Goal: Task Accomplishment & Management: Use online tool/utility

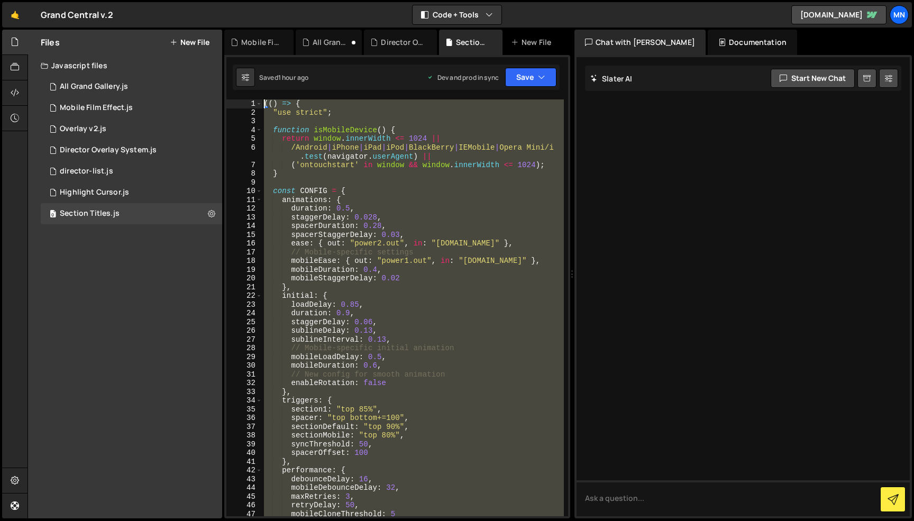
drag, startPoint x: 327, startPoint y: 483, endPoint x: 205, endPoint y: -67, distance: 563.1
click at [205, 0] on html "Projects [GEOGRAPHIC_DATA] Blog [GEOGRAPHIC_DATA] Projects Your Teams Invite te…" at bounding box center [457, 260] width 914 height 521
paste textarea "})()"
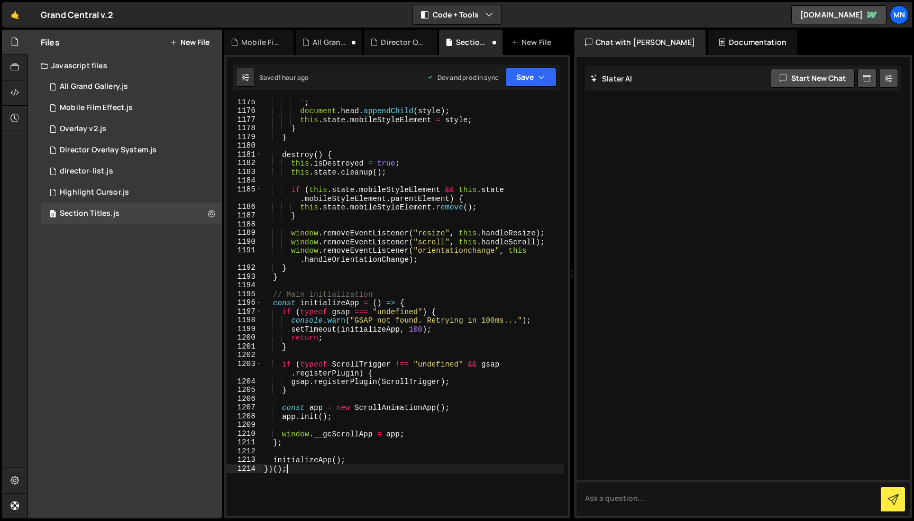
scroll to position [11389, 0]
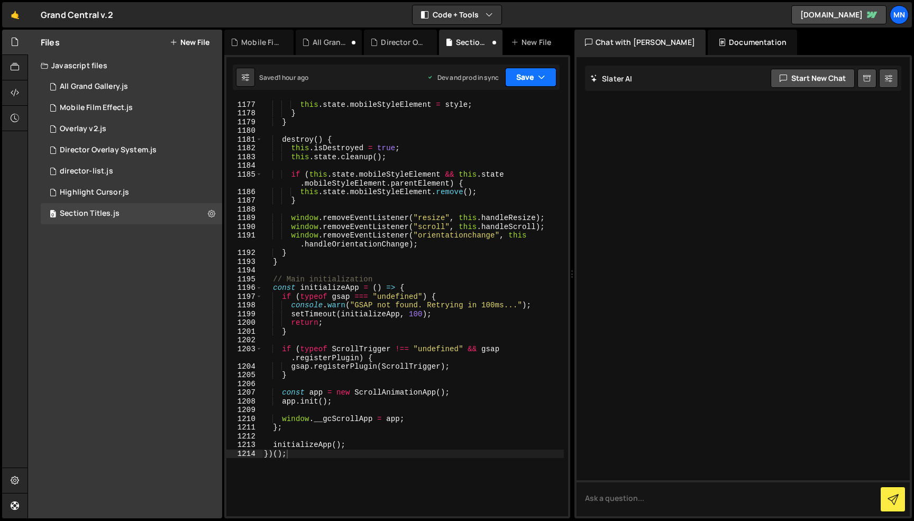
click at [531, 78] on button "Save" at bounding box center [530, 77] width 51 height 19
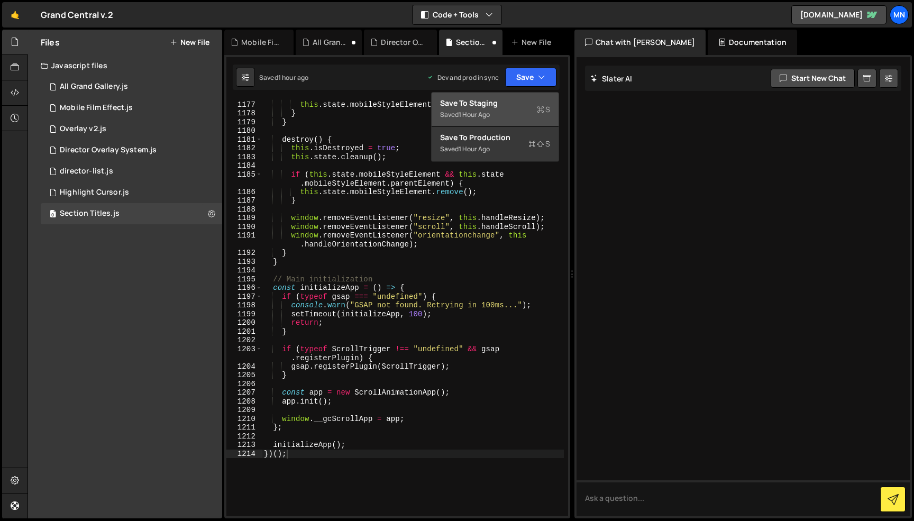
click at [525, 105] on div "Save to Staging S" at bounding box center [495, 103] width 110 height 11
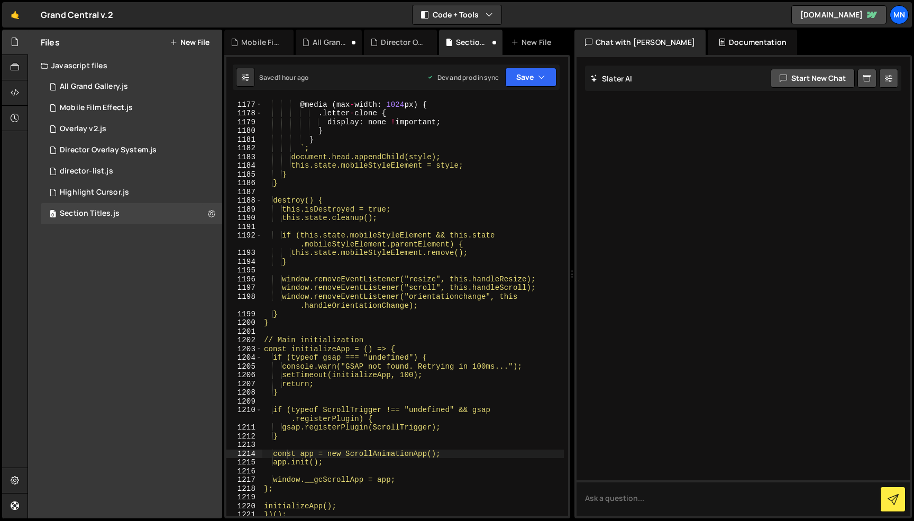
type textarea "const app = new ScrollAnimationApp();"
drag, startPoint x: 537, startPoint y: 77, endPoint x: 528, endPoint y: 105, distance: 29.9
click at [537, 77] on button "Save" at bounding box center [530, 77] width 51 height 19
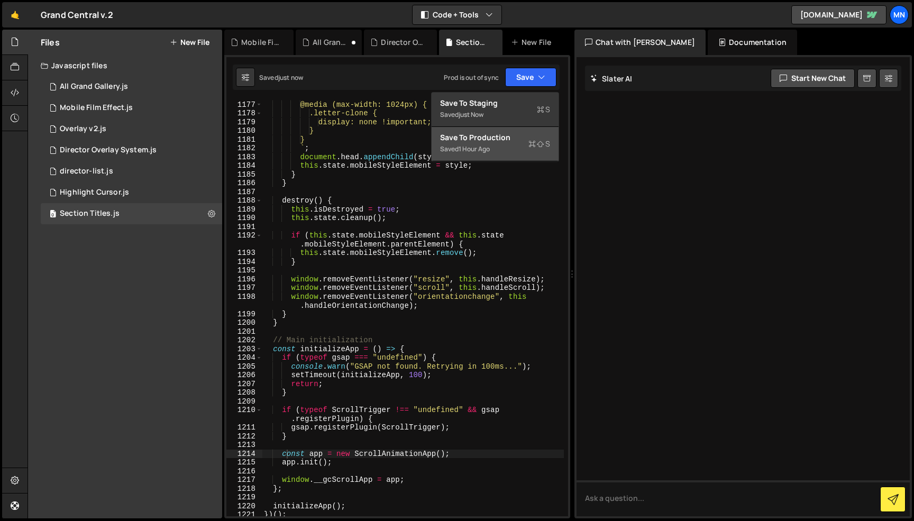
click at [513, 138] on div "Save to Production S" at bounding box center [495, 137] width 110 height 11
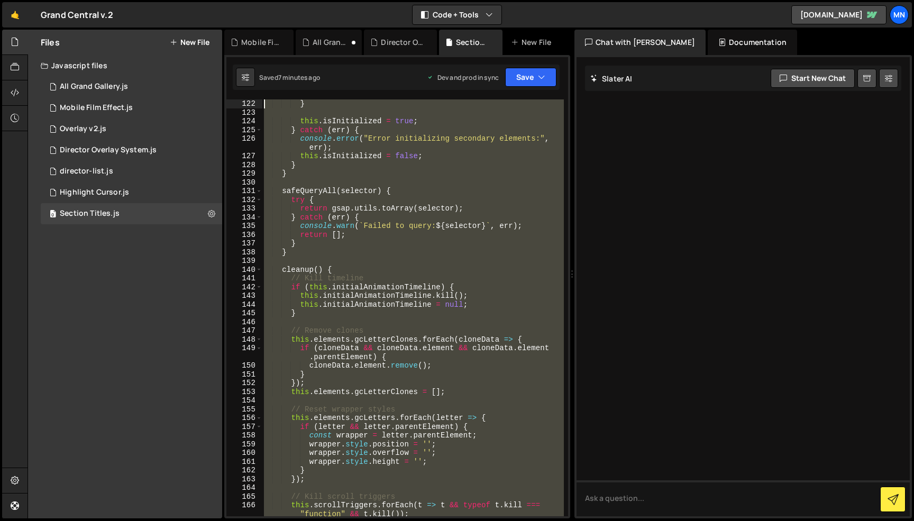
scroll to position [0, 0]
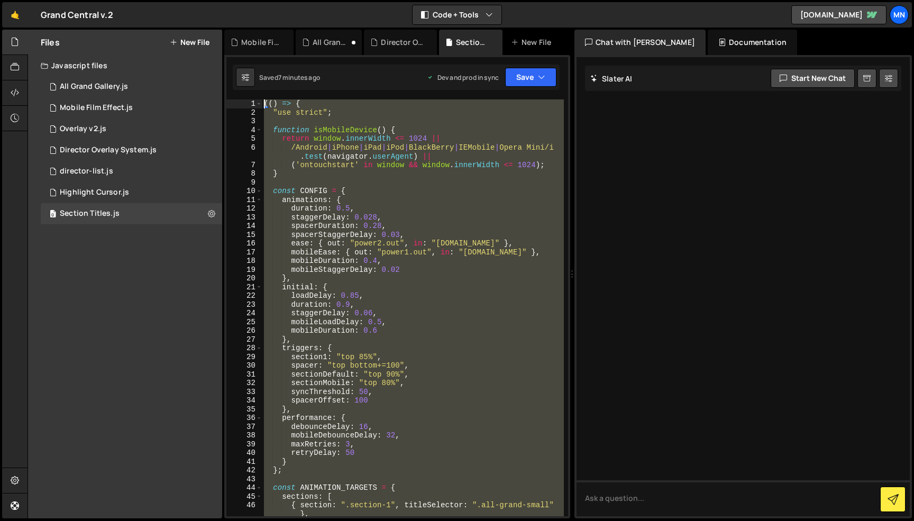
drag, startPoint x: 398, startPoint y: 417, endPoint x: 196, endPoint y: -67, distance: 524.0
click at [196, 0] on html "Projects [GEOGRAPHIC_DATA] Blog [GEOGRAPHIC_DATA] Projects Your Teams Invite te…" at bounding box center [457, 260] width 914 height 521
paste textarea "})()"
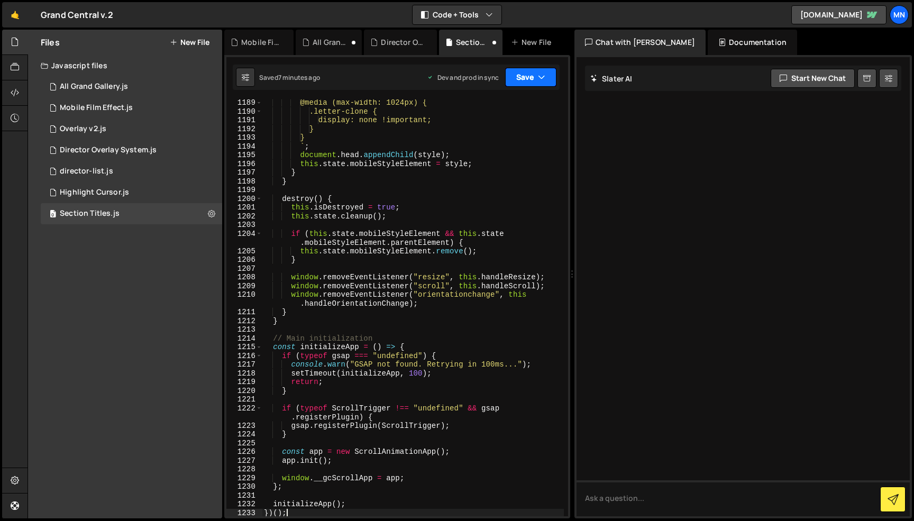
click at [530, 73] on button "Save" at bounding box center [530, 77] width 51 height 19
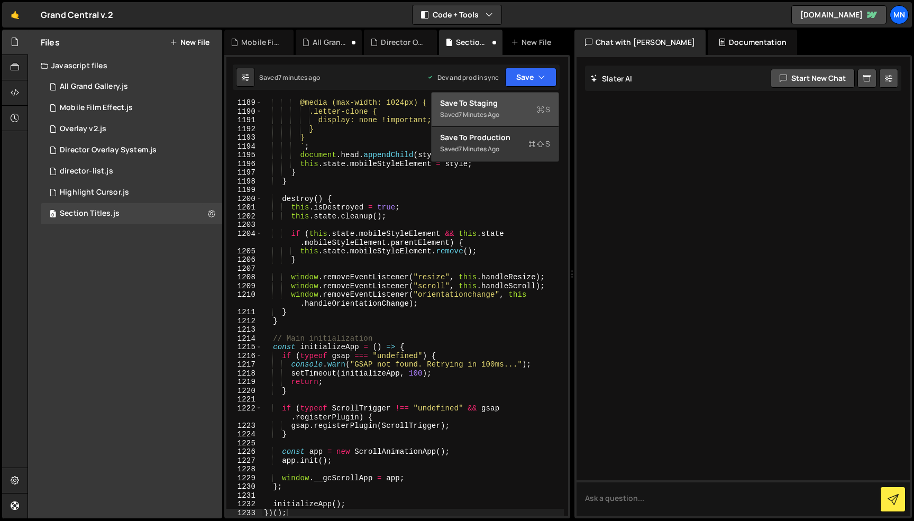
click at [507, 118] on div "Saved 7 minutes ago" at bounding box center [495, 114] width 110 height 13
type textarea "const app = new ScrollAnimationApp();"
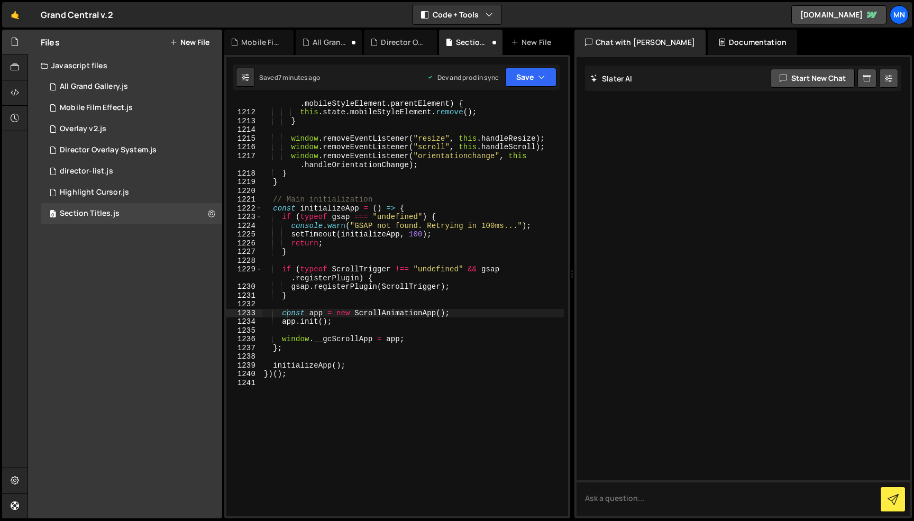
scroll to position [11739, 0]
click at [529, 80] on button "Save" at bounding box center [530, 77] width 51 height 19
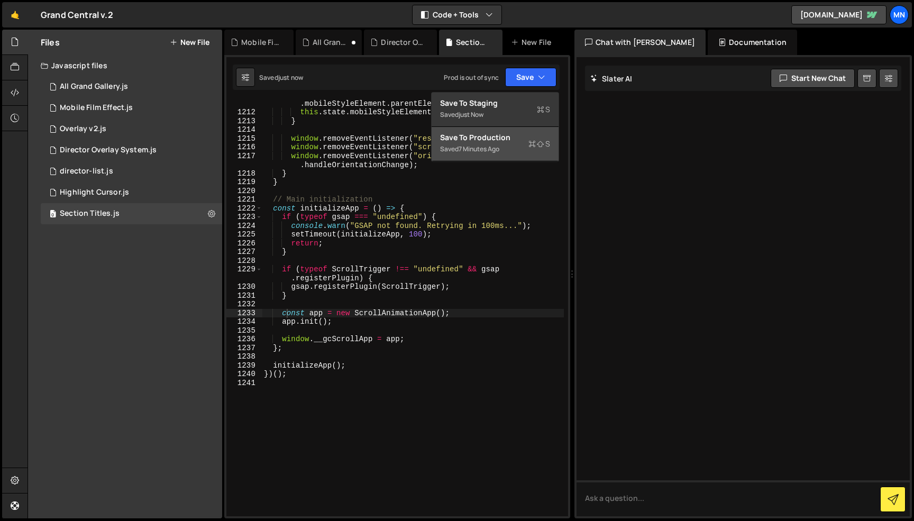
click at [508, 153] on div "Saved 7 minutes ago" at bounding box center [495, 149] width 110 height 13
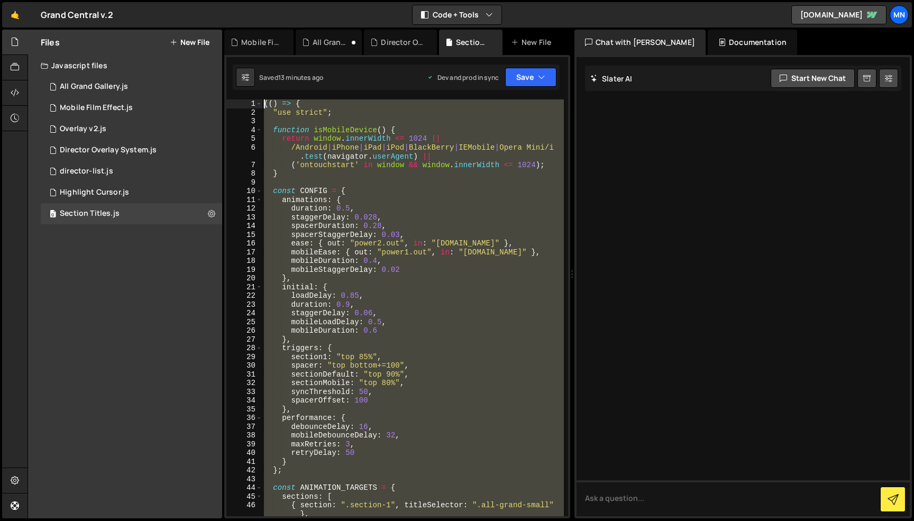
scroll to position [0, 0]
drag, startPoint x: 293, startPoint y: 481, endPoint x: 211, endPoint y: -67, distance: 553.6
click at [211, 0] on html "Projects [GEOGRAPHIC_DATA] Blog [GEOGRAPHIC_DATA] Projects Your Teams Invite te…" at bounding box center [457, 260] width 914 height 521
paste textarea "})()"
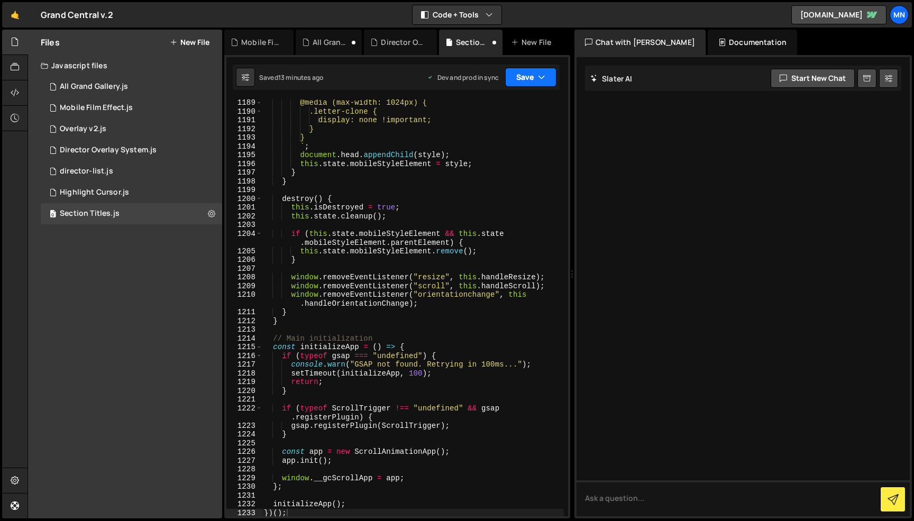
drag, startPoint x: 540, startPoint y: 78, endPoint x: 503, endPoint y: 112, distance: 50.2
click at [540, 78] on icon "button" at bounding box center [541, 77] width 7 height 11
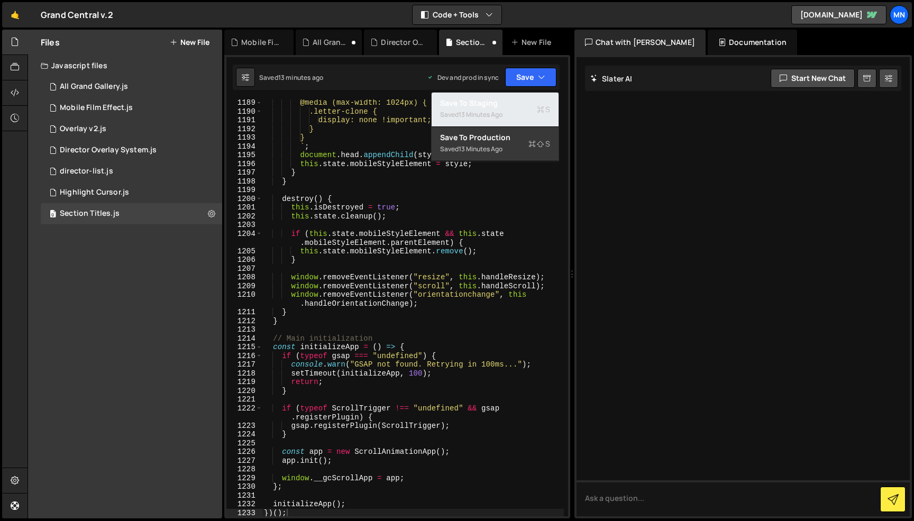
click at [501, 113] on div "13 minutes ago" at bounding box center [481, 114] width 44 height 9
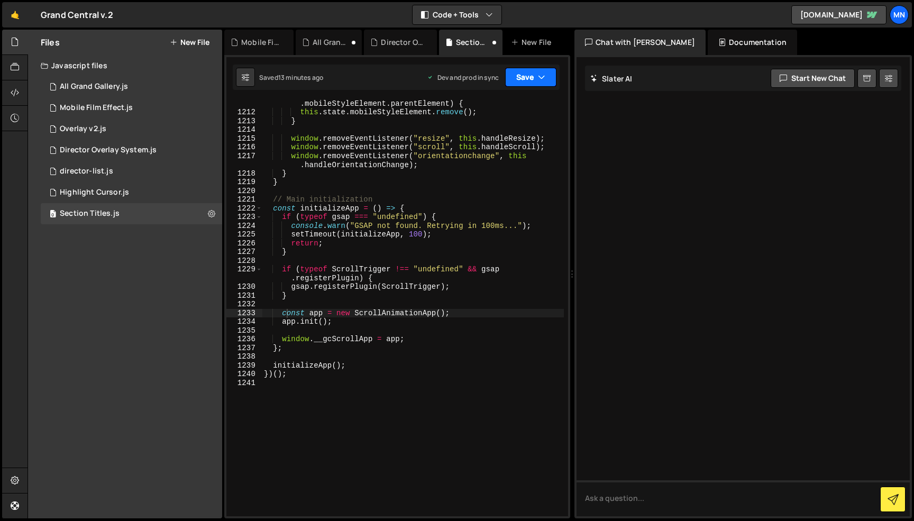
type textarea "const app = new ScrollAnimationApp();"
click at [529, 80] on button "Save" at bounding box center [530, 77] width 51 height 19
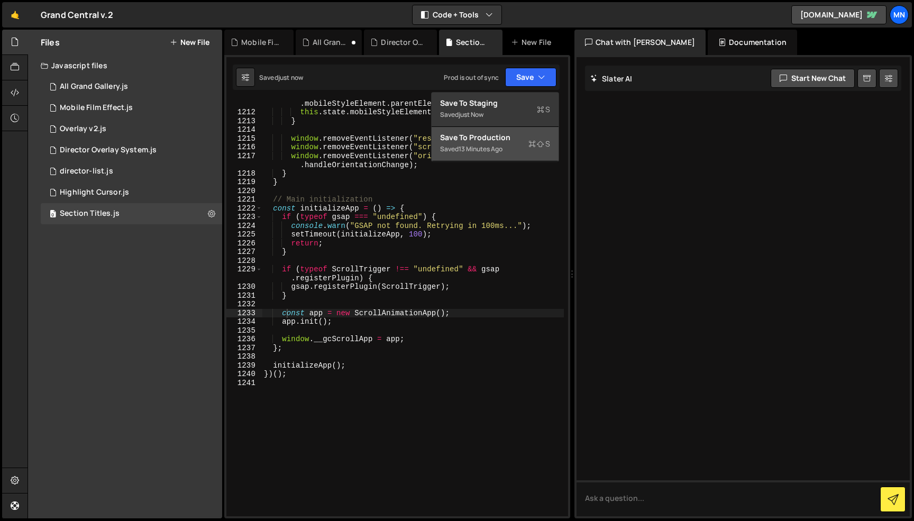
click at [512, 135] on div "Save to Production S" at bounding box center [495, 137] width 110 height 11
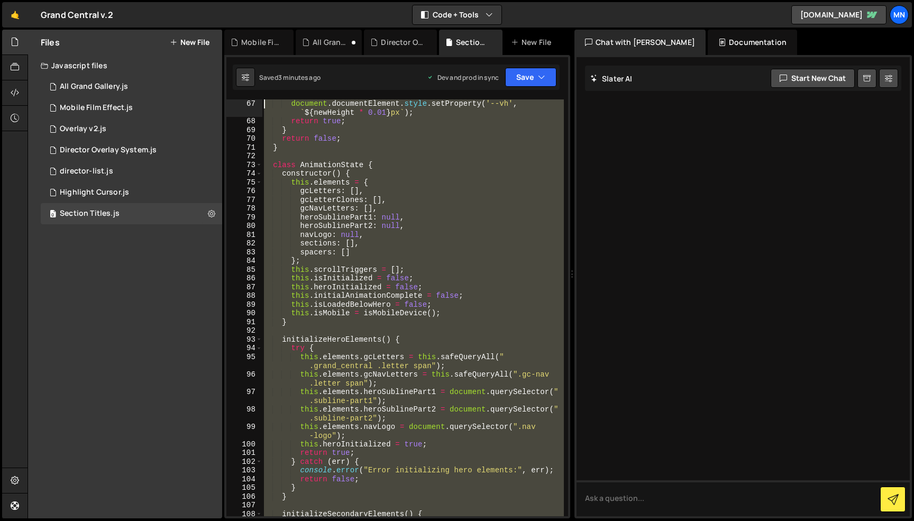
scroll to position [0, 0]
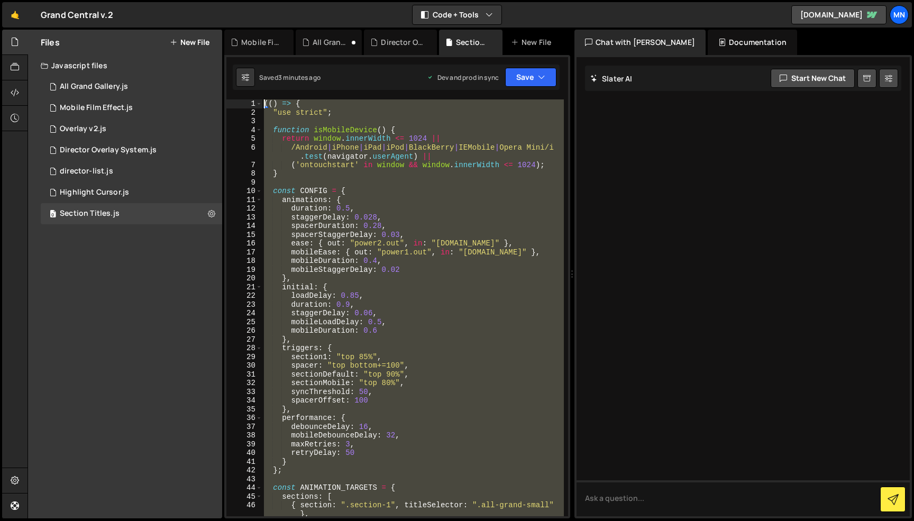
drag, startPoint x: 285, startPoint y: 497, endPoint x: 135, endPoint y: -67, distance: 582.8
click at [135, 0] on html "Projects [GEOGRAPHIC_DATA] Blog [GEOGRAPHIC_DATA] Projects Your Teams Invite te…" at bounding box center [457, 260] width 914 height 521
paste textarea "})()"
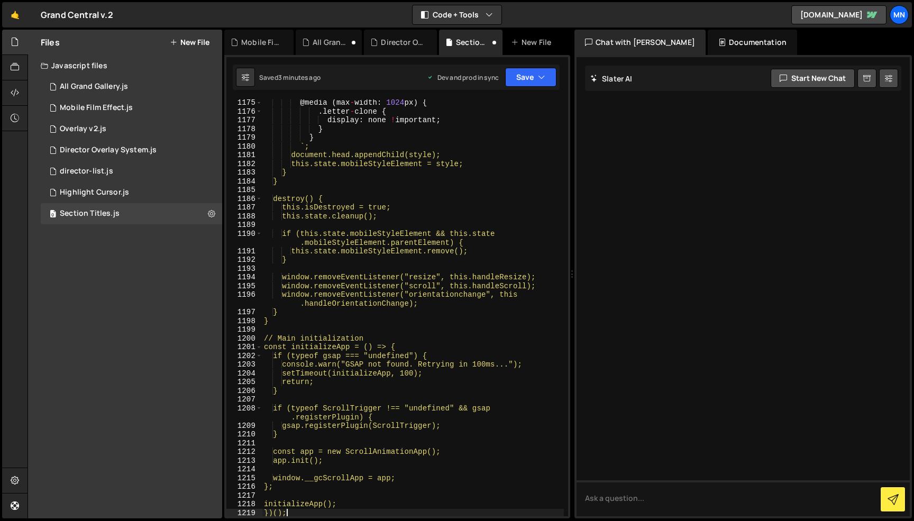
scroll to position [11417, 0]
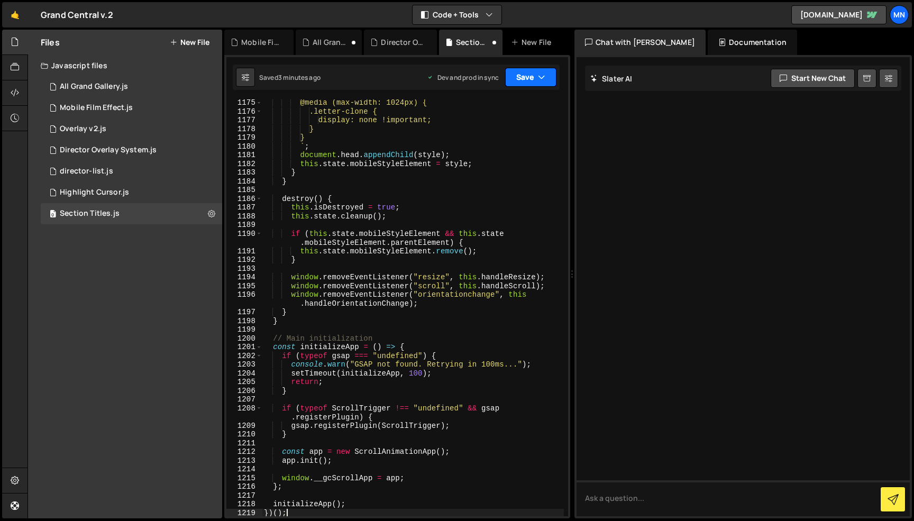
click at [531, 74] on button "Save" at bounding box center [530, 77] width 51 height 19
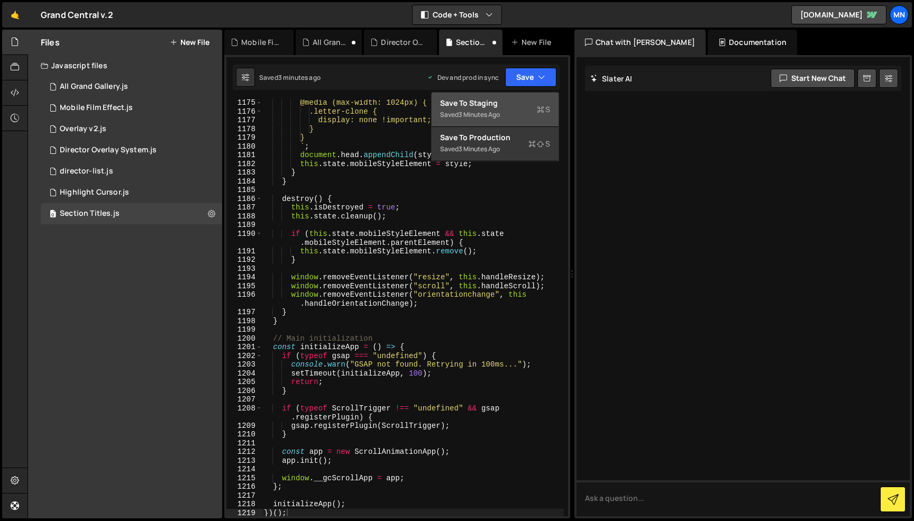
click at [494, 108] on div "Saved 3 minutes ago" at bounding box center [495, 114] width 110 height 13
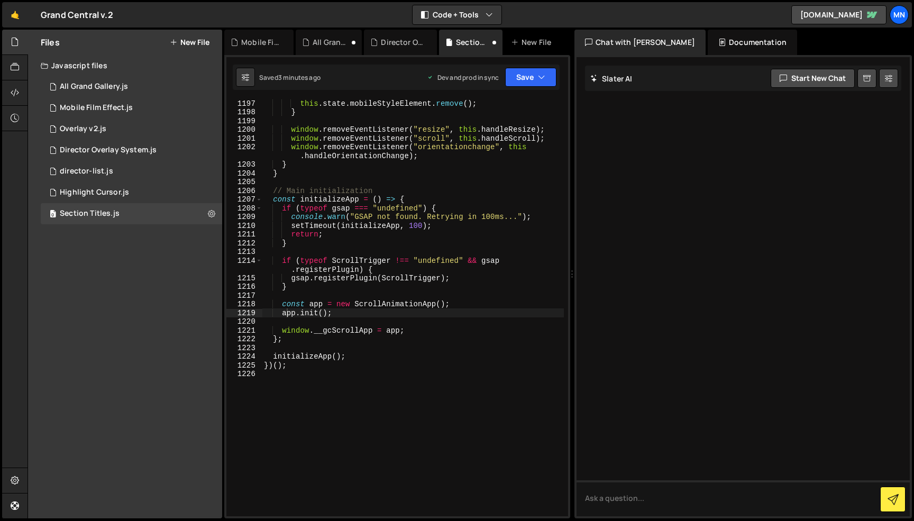
scroll to position [11635, 0]
click at [529, 81] on button "Save" at bounding box center [530, 77] width 51 height 19
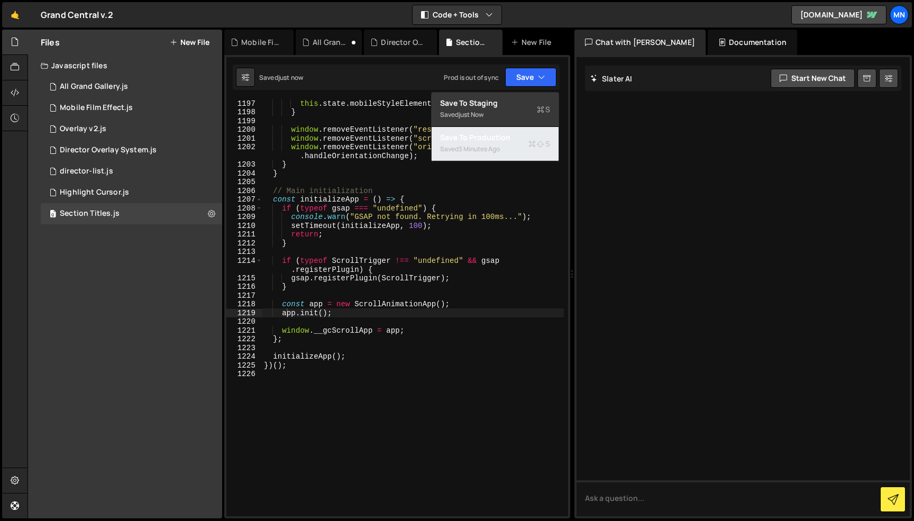
click at [512, 143] on div "Saved 3 minutes ago" at bounding box center [495, 149] width 110 height 13
type textarea "if (typeof gsap === "undefined") {"
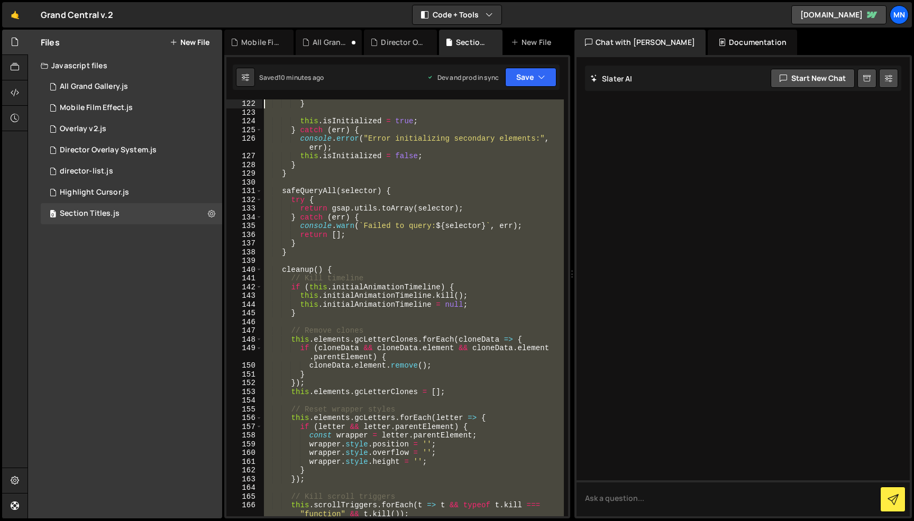
scroll to position [0, 0]
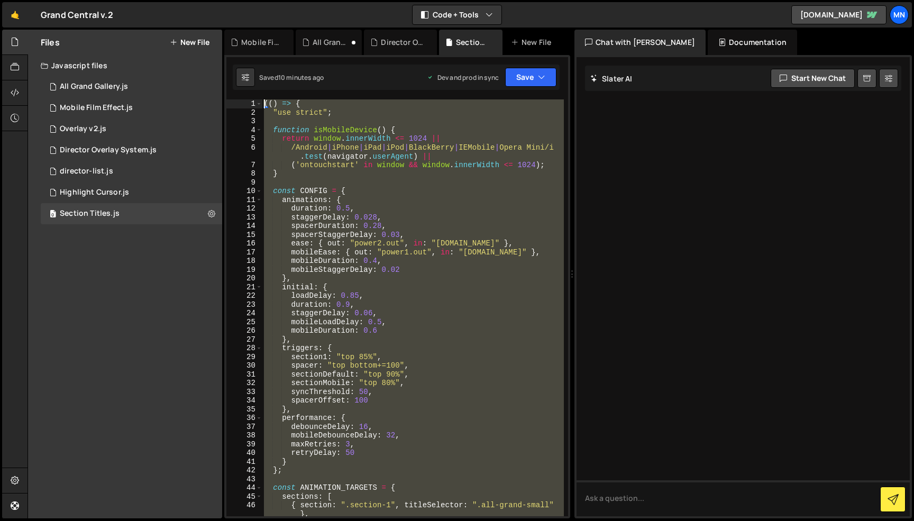
drag, startPoint x: 299, startPoint y: 506, endPoint x: 200, endPoint y: -67, distance: 581.3
click at [200, 0] on html "Projects [GEOGRAPHIC_DATA] Blog [GEOGRAPHIC_DATA] Projects Your Teams Invite te…" at bounding box center [457, 260] width 914 height 521
paste textarea "})()"
type textarea "})();"
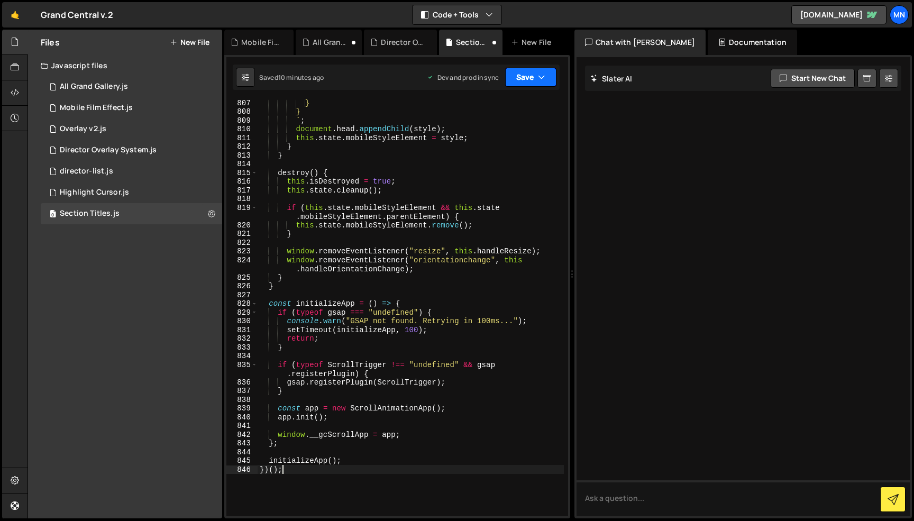
click at [527, 83] on button "Save" at bounding box center [530, 77] width 51 height 19
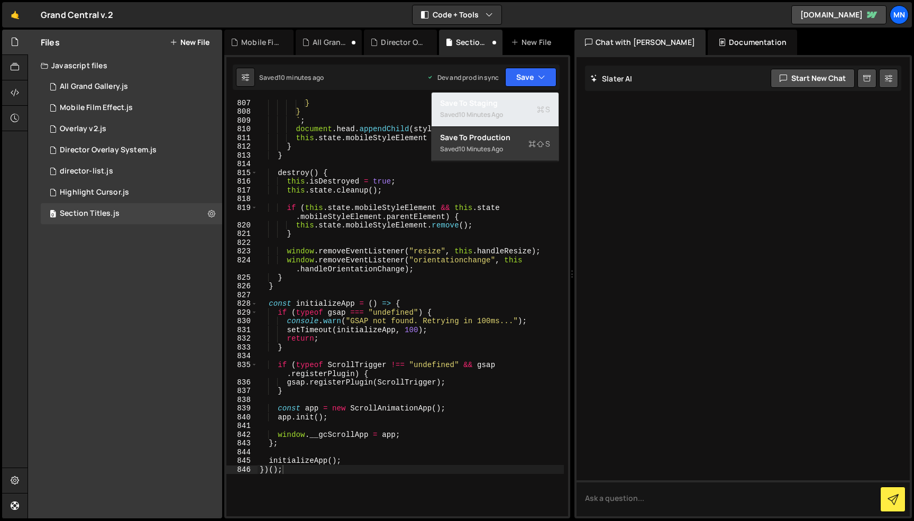
drag, startPoint x: 499, startPoint y: 108, endPoint x: 505, endPoint y: 104, distance: 6.9
click at [500, 107] on button "Save to Staging S Saved 10 minutes ago" at bounding box center [495, 110] width 127 height 34
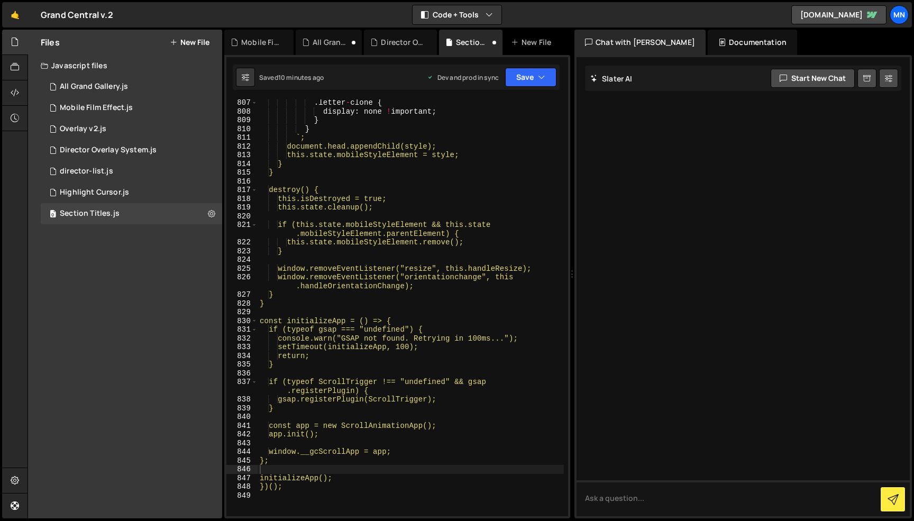
scroll to position [7647, 0]
click at [529, 80] on button "Save" at bounding box center [530, 77] width 51 height 19
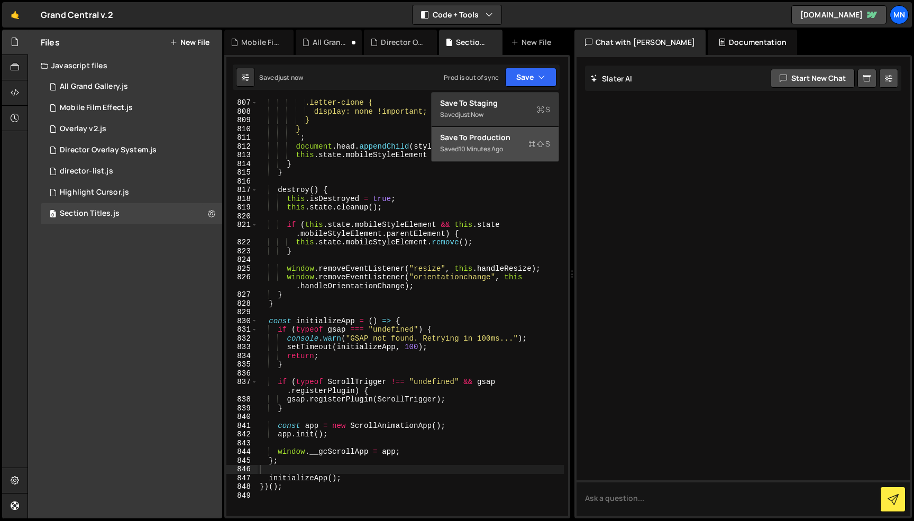
click at [506, 145] on div "Saved 10 minutes ago" at bounding box center [495, 149] width 110 height 13
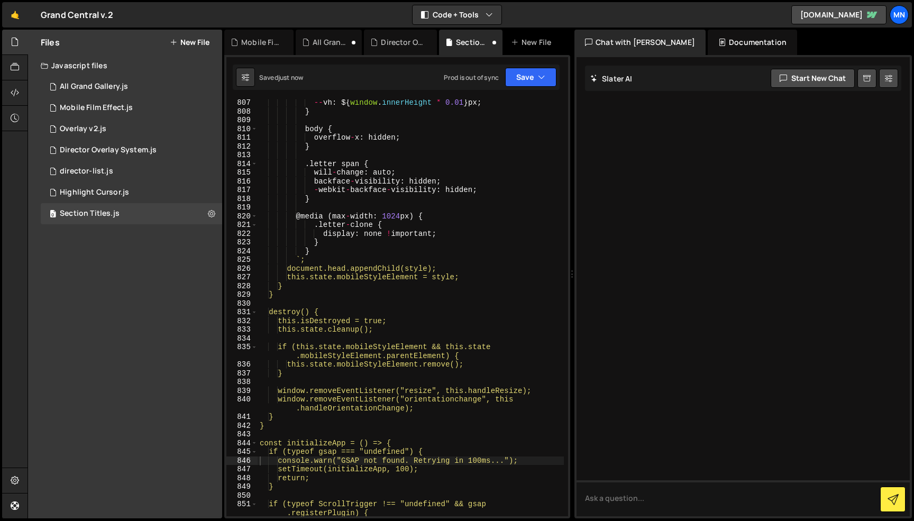
type textarea "console.warn("GSAP not found. Retrying in 100ms...");"
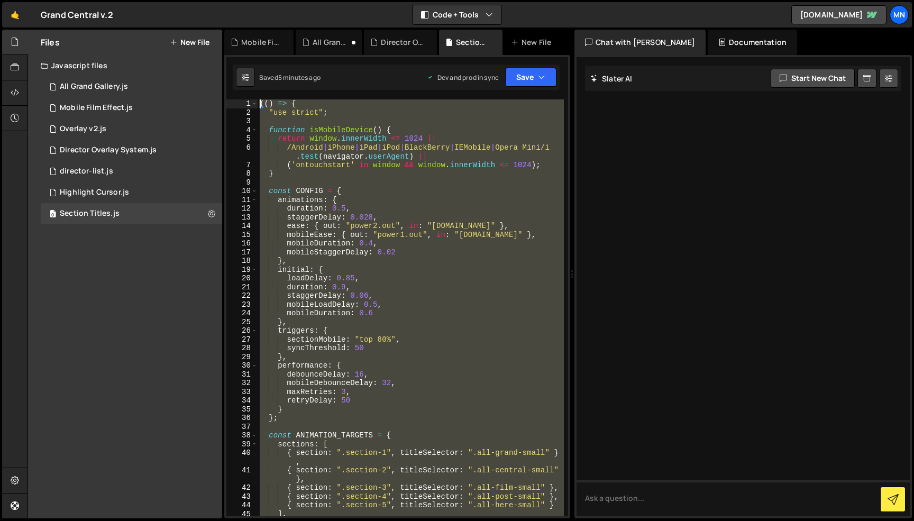
scroll to position [0, 0]
drag, startPoint x: 252, startPoint y: 426, endPoint x: 177, endPoint y: -67, distance: 498.7
click at [177, 0] on html "Projects [GEOGRAPHIC_DATA] Blog [GEOGRAPHIC_DATA] Projects Your Teams Invite te…" at bounding box center [457, 260] width 914 height 521
paste textarea "})()"
type textarea "})();"
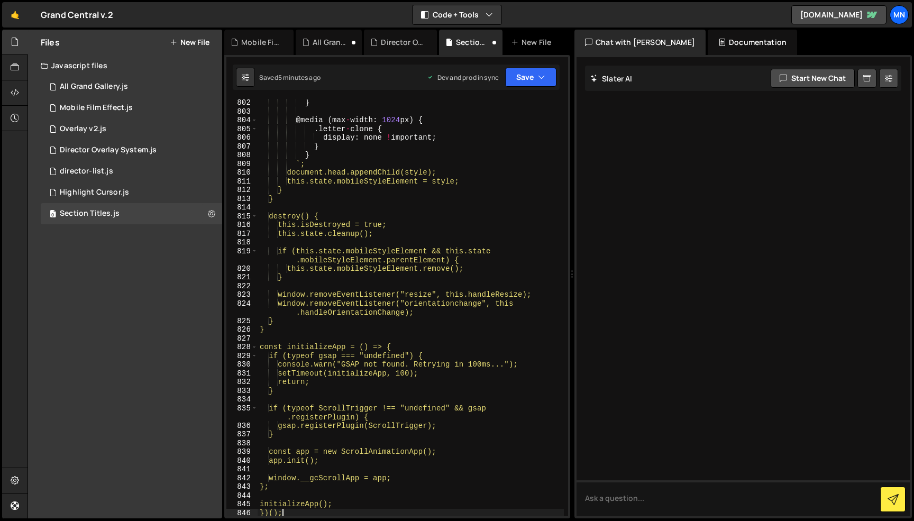
scroll to position [7577, 0]
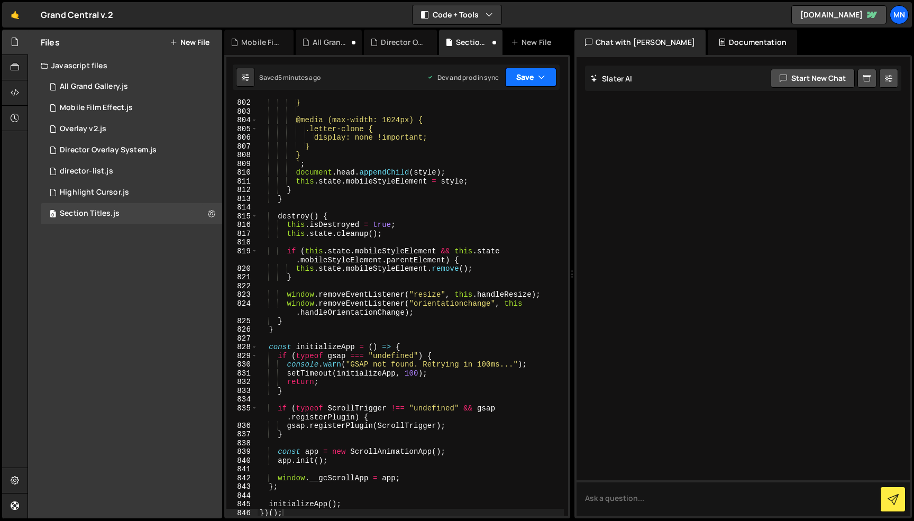
click at [540, 78] on icon "button" at bounding box center [541, 77] width 7 height 11
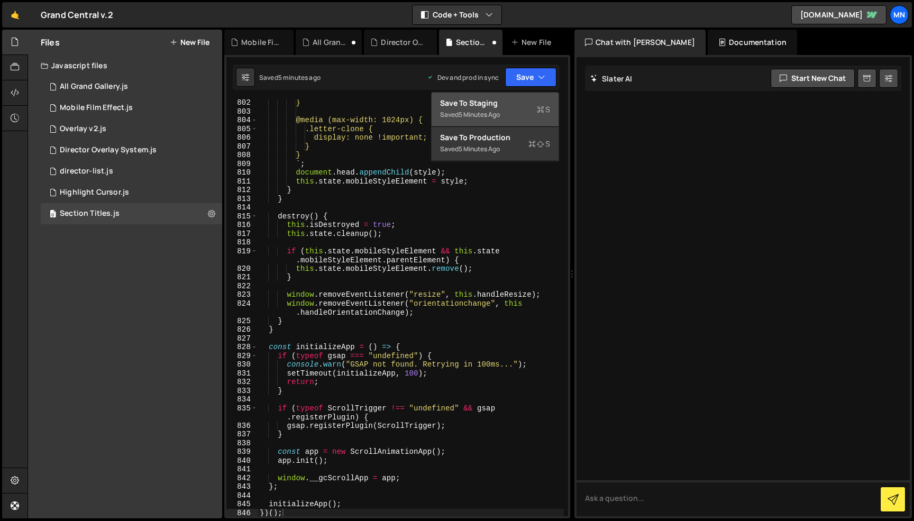
click at [522, 106] on div "Save to Staging S" at bounding box center [495, 103] width 110 height 11
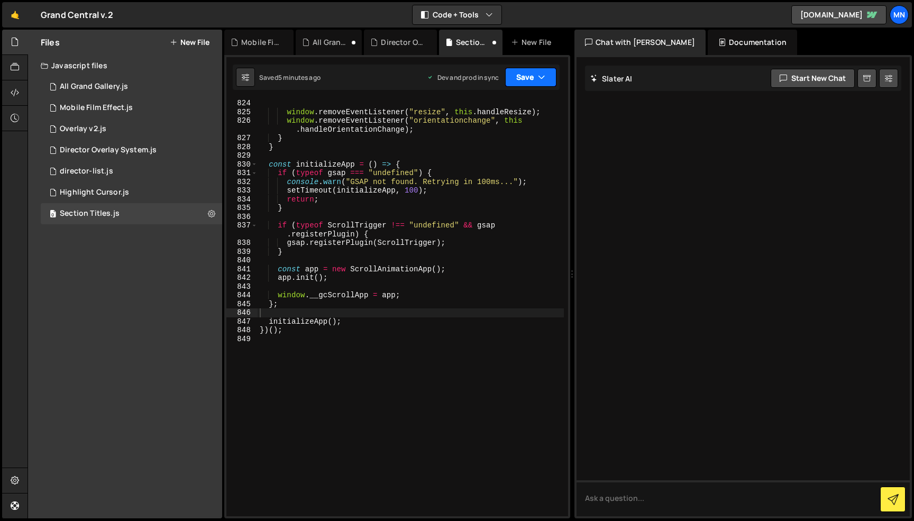
scroll to position [7803, 0]
click at [537, 76] on button "Save" at bounding box center [530, 77] width 51 height 19
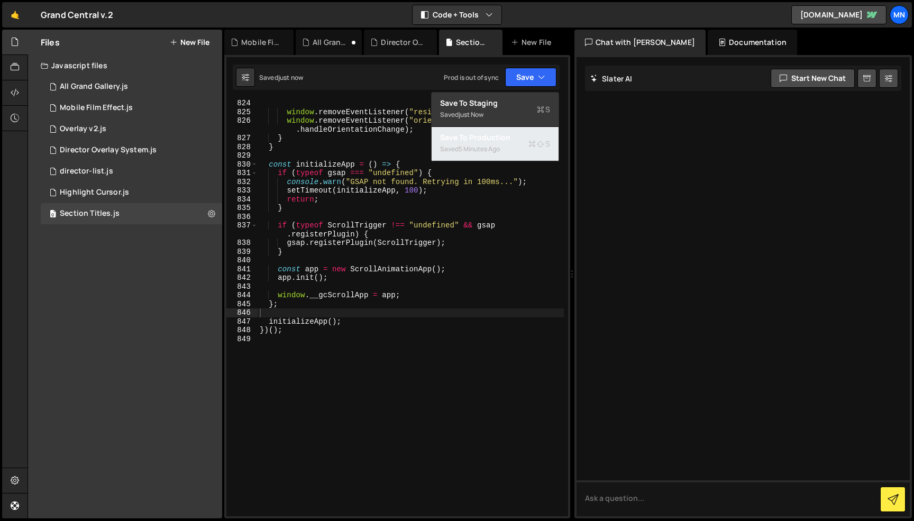
click at [514, 144] on div "Saved 5 minutes ago" at bounding box center [495, 149] width 110 height 13
type textarea "console.warn("GSAP not found. Retrying in 100ms...");"
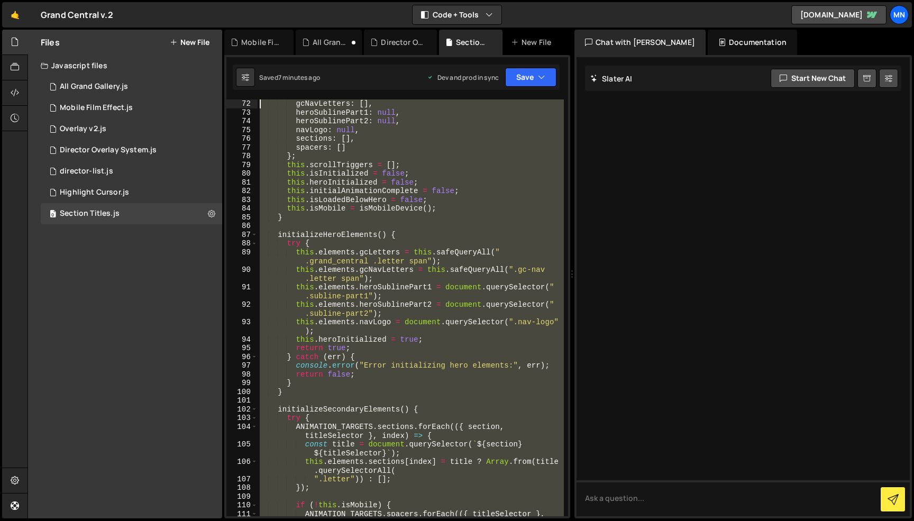
scroll to position [0, 0]
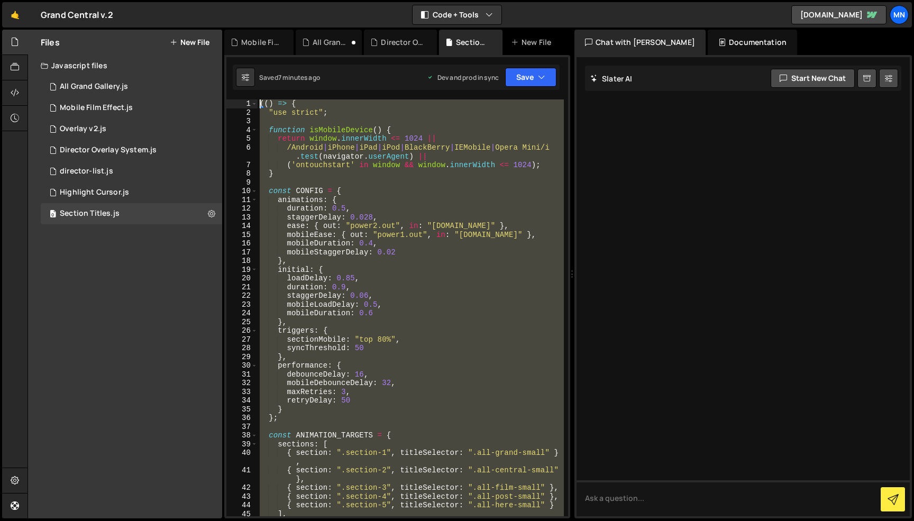
drag, startPoint x: 311, startPoint y: 431, endPoint x: 227, endPoint y: -67, distance: 504.8
click at [227, 0] on html "Projects [GEOGRAPHIC_DATA] Blog [GEOGRAPHIC_DATA] Projects Your Teams Invite te…" at bounding box center [457, 260] width 914 height 521
paste textarea "})()"
type textarea "})();"
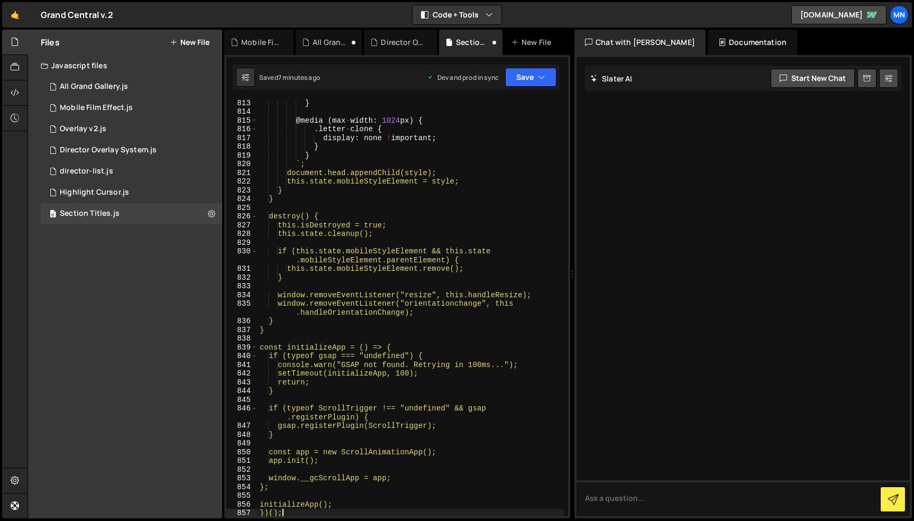
scroll to position [7673, 0]
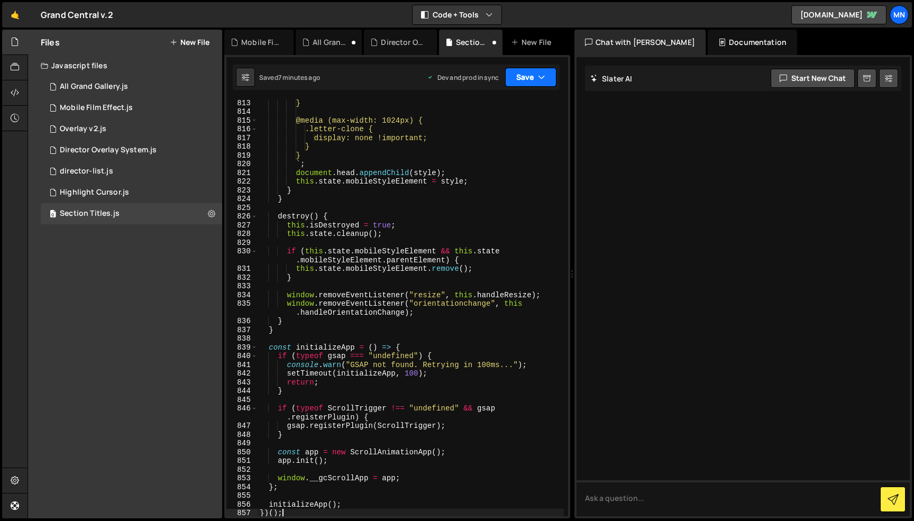
click at [536, 82] on button "Save" at bounding box center [530, 77] width 51 height 19
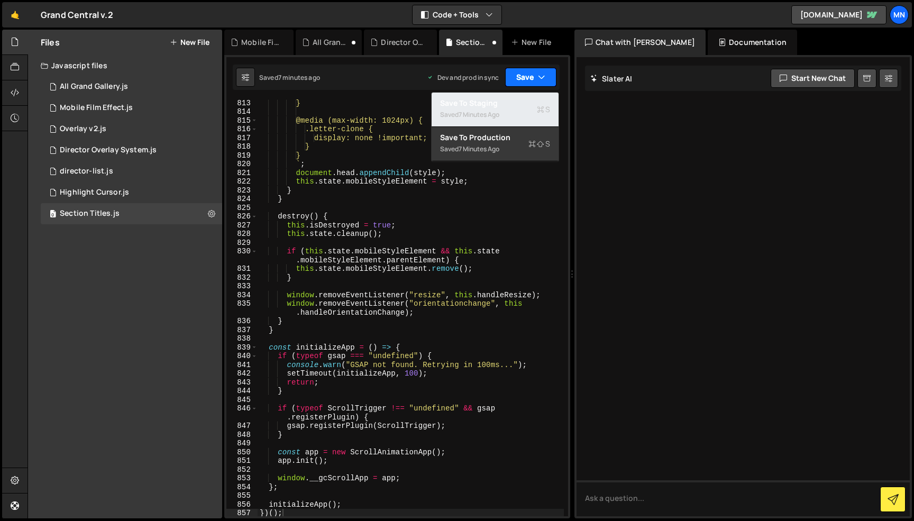
drag, startPoint x: 515, startPoint y: 105, endPoint x: 535, endPoint y: 78, distance: 33.6
click at [516, 104] on div "Save to Staging S" at bounding box center [495, 103] width 110 height 11
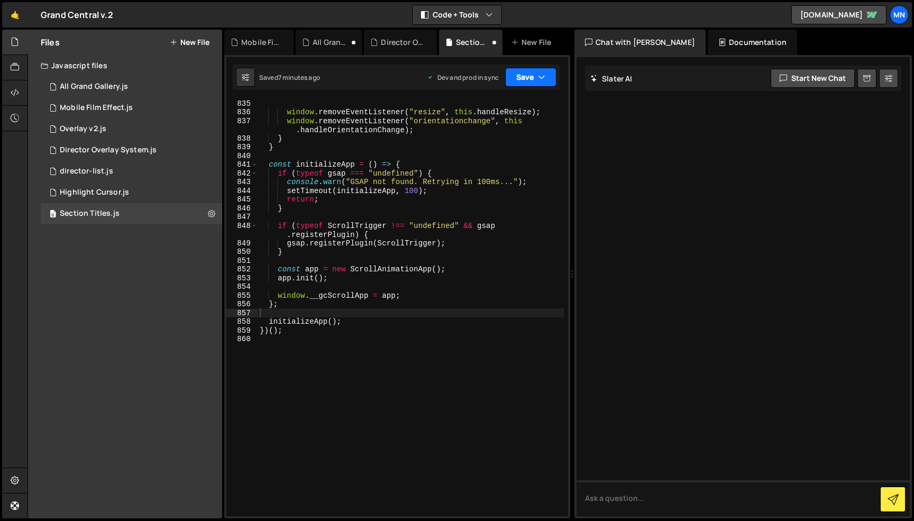
click at [536, 75] on button "Save" at bounding box center [530, 77] width 51 height 19
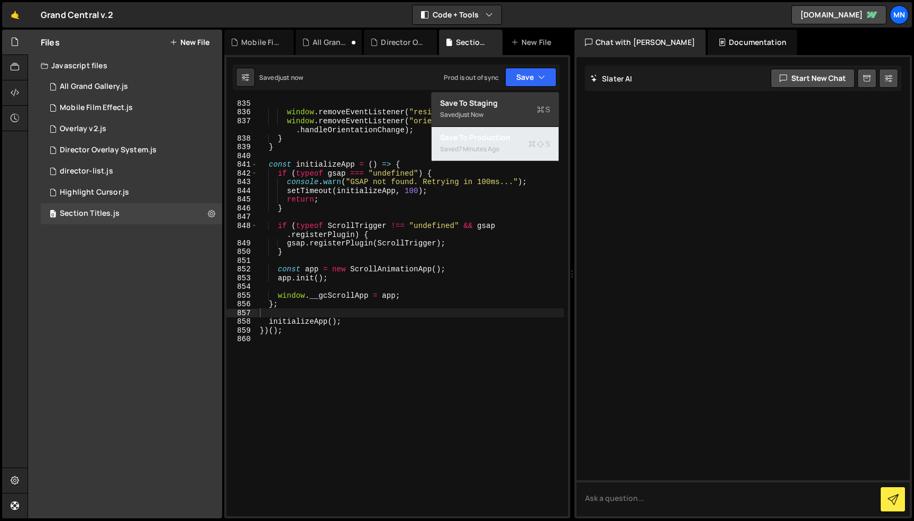
click at [513, 154] on div "Saved 7 minutes ago" at bounding box center [495, 149] width 110 height 13
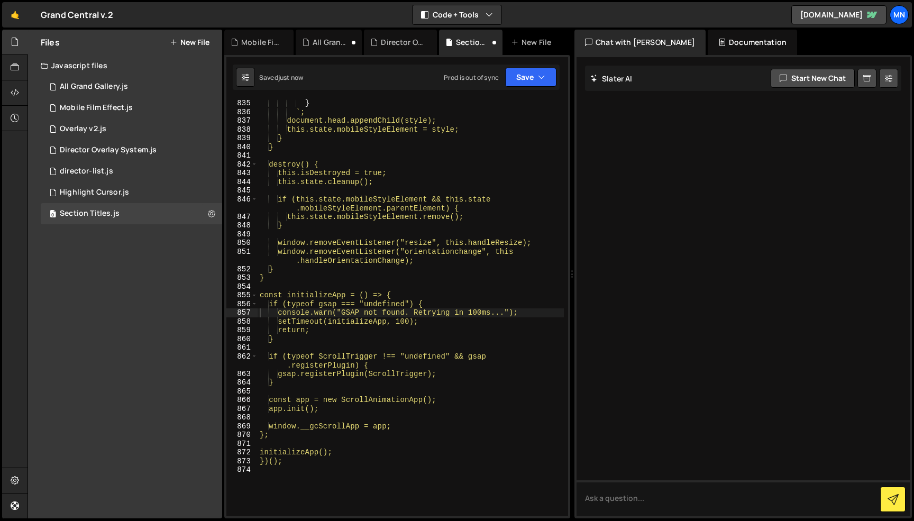
type textarea "console.warn("GSAP not found. Retrying in 100ms...");"
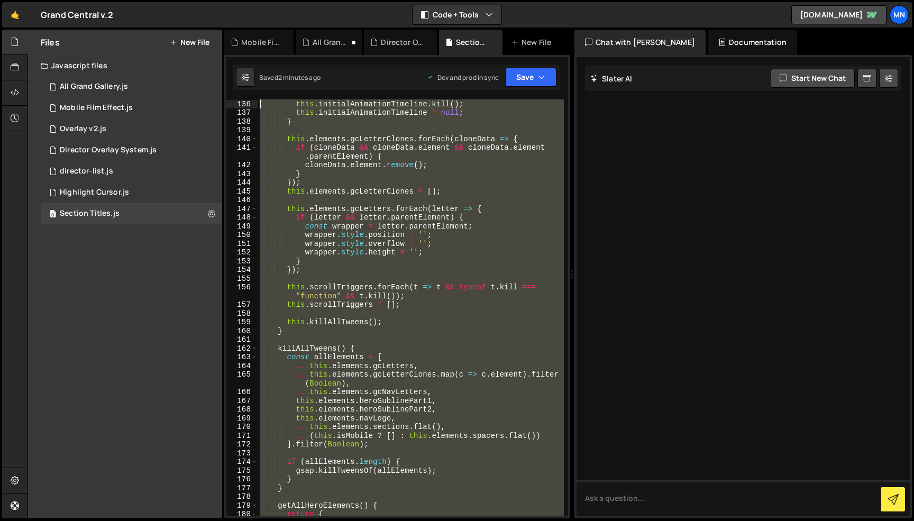
scroll to position [0, 0]
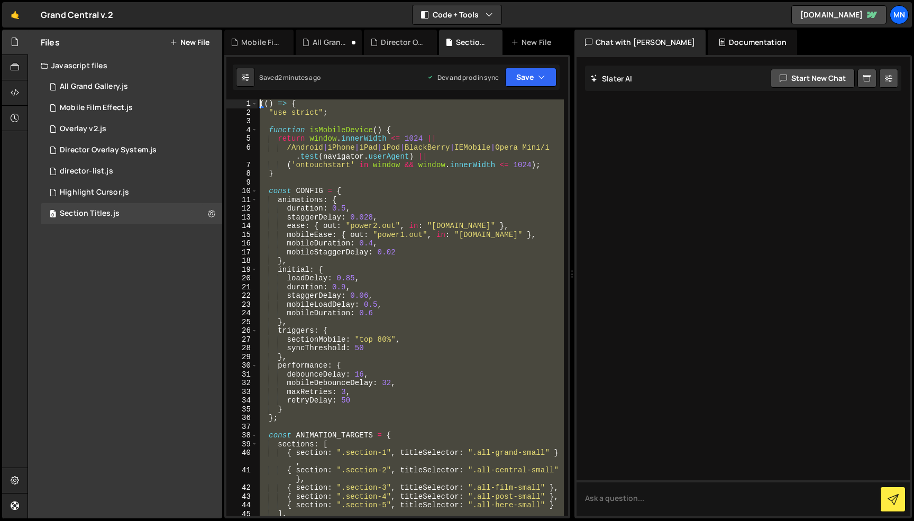
drag, startPoint x: 286, startPoint y: 479, endPoint x: 218, endPoint y: -67, distance: 550.0
click at [218, 0] on html "Projects [GEOGRAPHIC_DATA] Blog [GEOGRAPHIC_DATA] Projects Your Teams Invite te…" at bounding box center [457, 260] width 914 height 521
paste textarea "})()"
type textarea "})();"
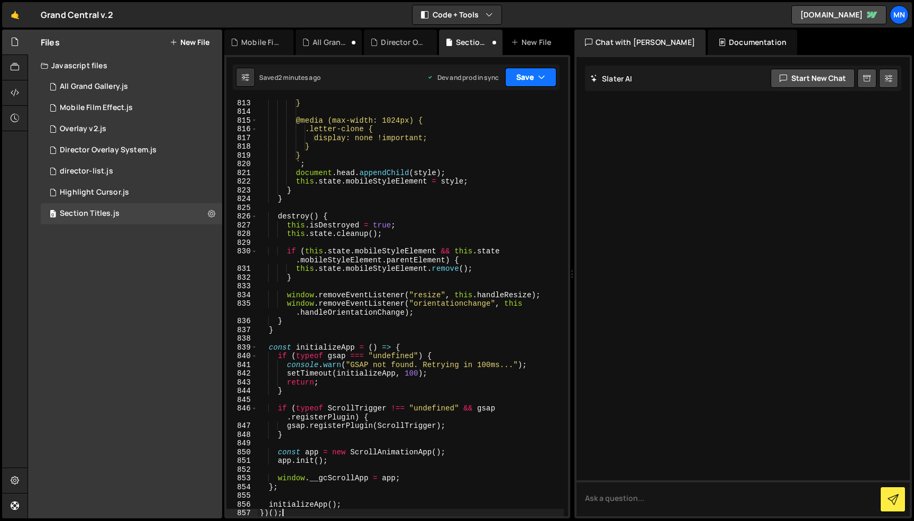
drag, startPoint x: 523, startPoint y: 71, endPoint x: 521, endPoint y: 83, distance: 12.3
click at [523, 71] on button "Save" at bounding box center [530, 77] width 51 height 19
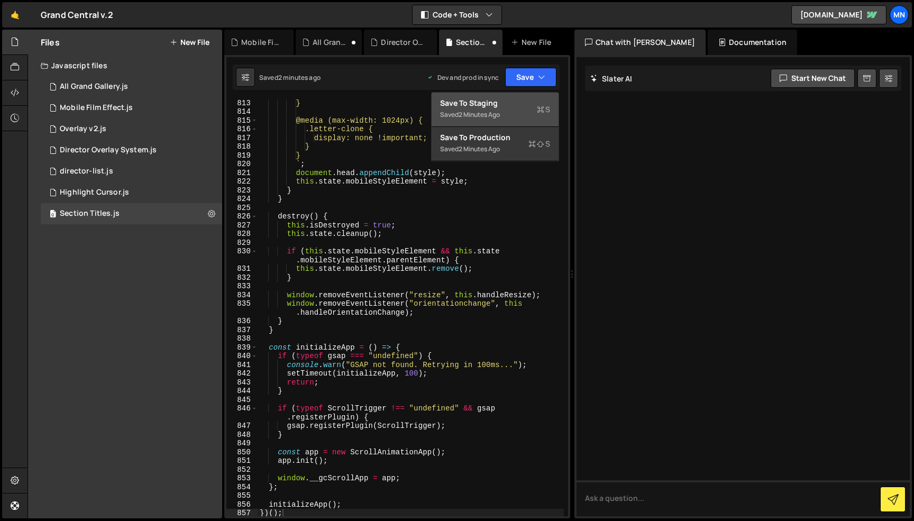
click at [510, 109] on div "Saved 2 minutes ago" at bounding box center [495, 114] width 110 height 13
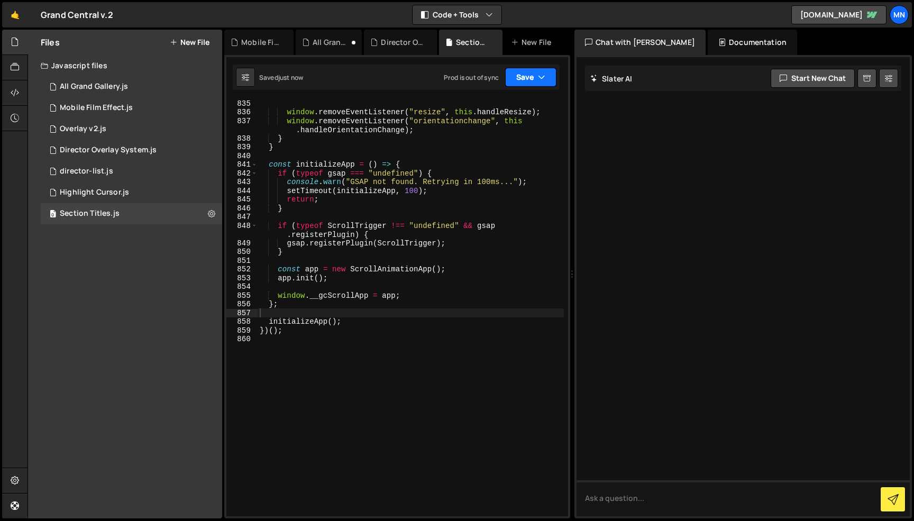
click at [538, 70] on button "Save" at bounding box center [530, 77] width 51 height 19
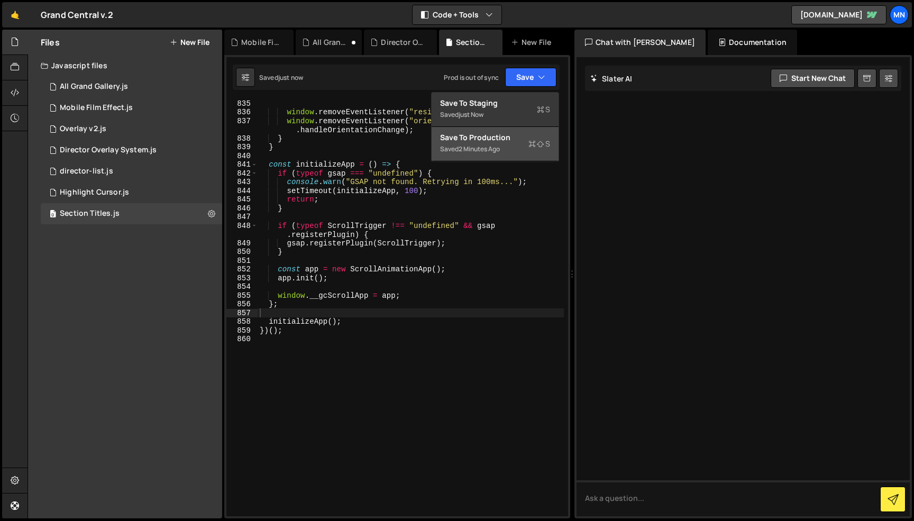
click at [518, 141] on div "Save to Production S" at bounding box center [495, 137] width 110 height 11
type textarea "console.warn("GSAP not found. Retrying in 100ms...");"
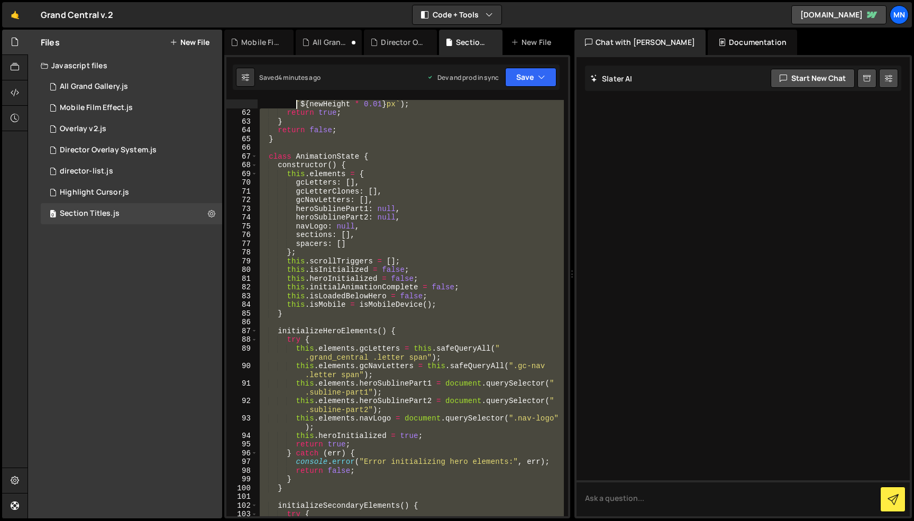
scroll to position [0, 0]
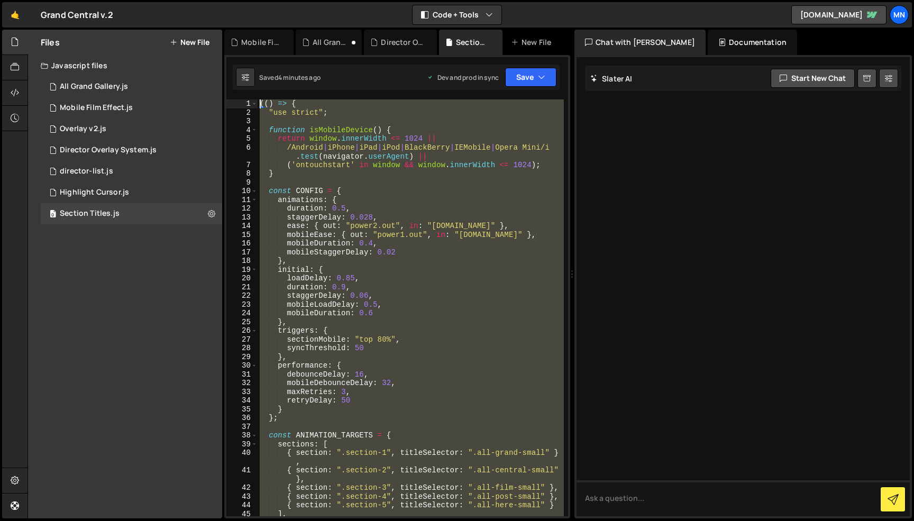
drag, startPoint x: 234, startPoint y: 446, endPoint x: 245, endPoint y: -67, distance: 513.2
click at [245, 0] on html "Projects [GEOGRAPHIC_DATA] Blog [GEOGRAPHIC_DATA] Projects Your Teams Invite te…" at bounding box center [457, 260] width 914 height 521
paste textarea "})()"
type textarea "})();"
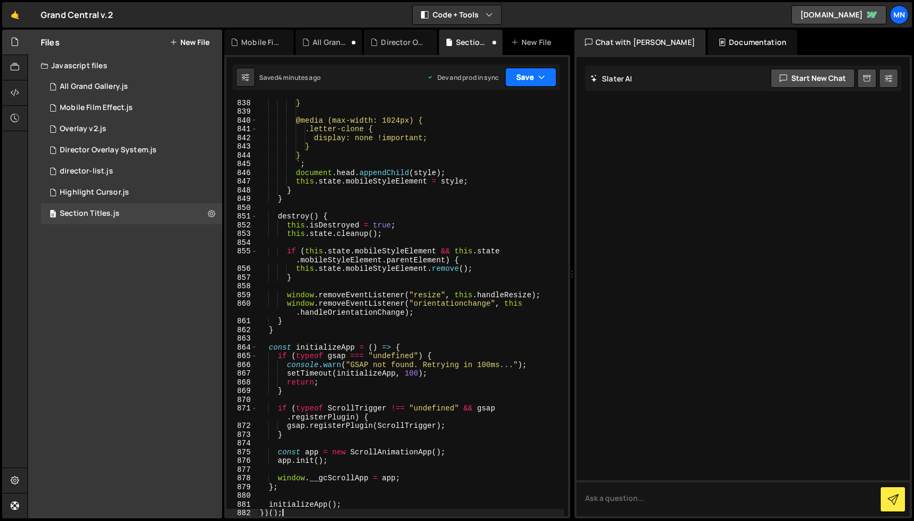
click at [532, 69] on button "Save" at bounding box center [530, 77] width 51 height 19
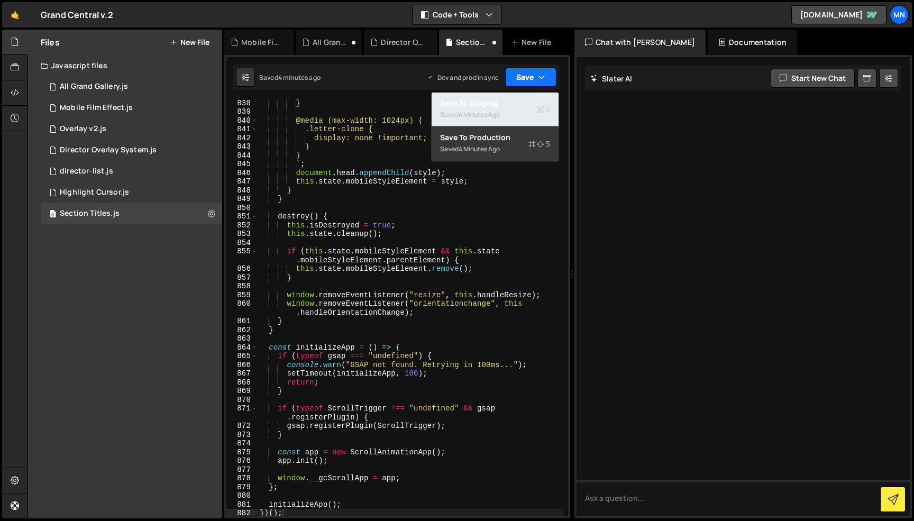
drag, startPoint x: 527, startPoint y: 106, endPoint x: 534, endPoint y: 84, distance: 23.9
click at [527, 106] on div "Save to Staging S" at bounding box center [495, 103] width 110 height 11
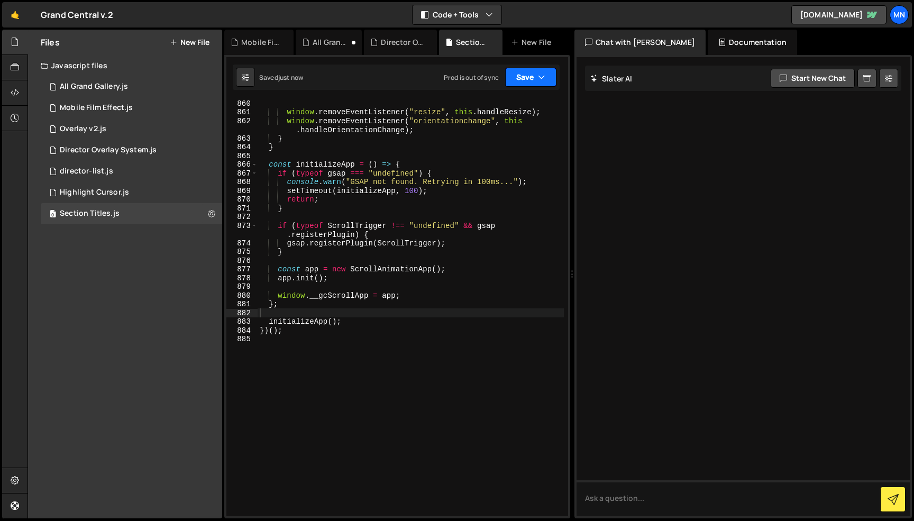
drag, startPoint x: 537, startPoint y: 74, endPoint x: 529, endPoint y: 126, distance: 52.4
click at [537, 74] on button "Save" at bounding box center [530, 77] width 51 height 19
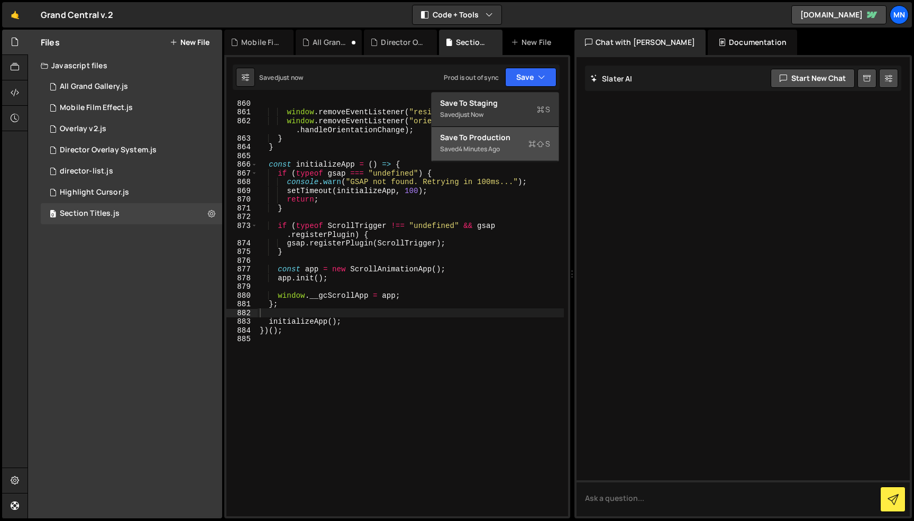
click at [524, 141] on div "Save to Production S" at bounding box center [495, 137] width 110 height 11
type textarea "console.warn("GSAP not found. Retrying in 100ms...");"
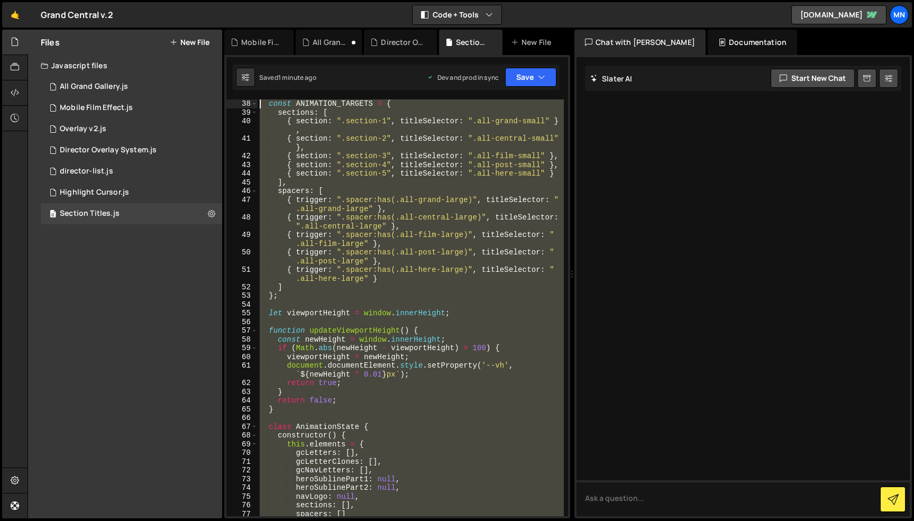
scroll to position [0, 0]
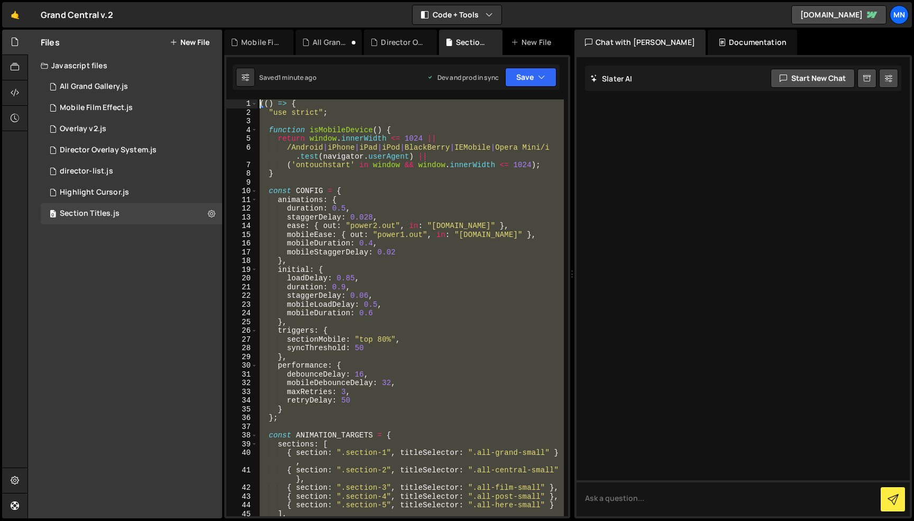
drag, startPoint x: 244, startPoint y: 480, endPoint x: 182, endPoint y: -67, distance: 550.4
click at [182, 0] on html "Projects [GEOGRAPHIC_DATA] Blog [GEOGRAPHIC_DATA] Projects Your Teams Invite te…" at bounding box center [457, 260] width 914 height 521
paste textarea "})()"
type textarea "})();"
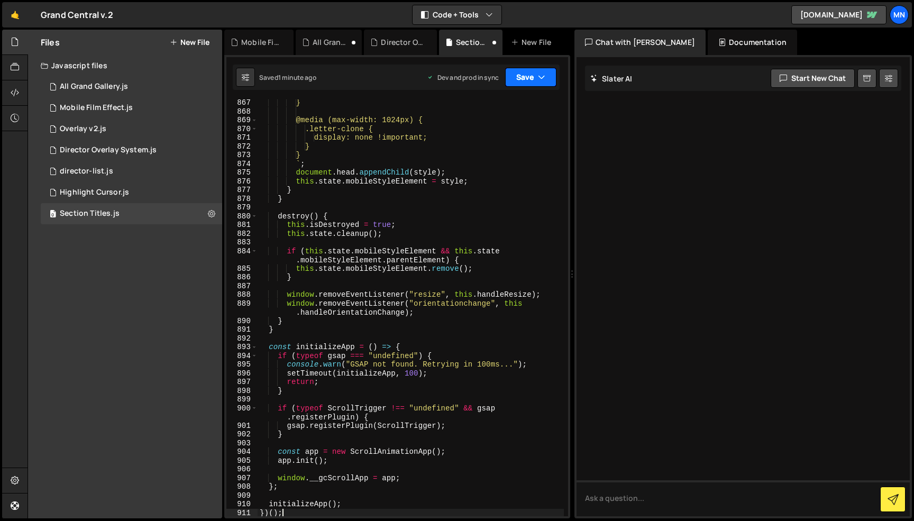
drag, startPoint x: 526, startPoint y: 77, endPoint x: 515, endPoint y: 105, distance: 30.5
click at [526, 77] on button "Save" at bounding box center [530, 77] width 51 height 19
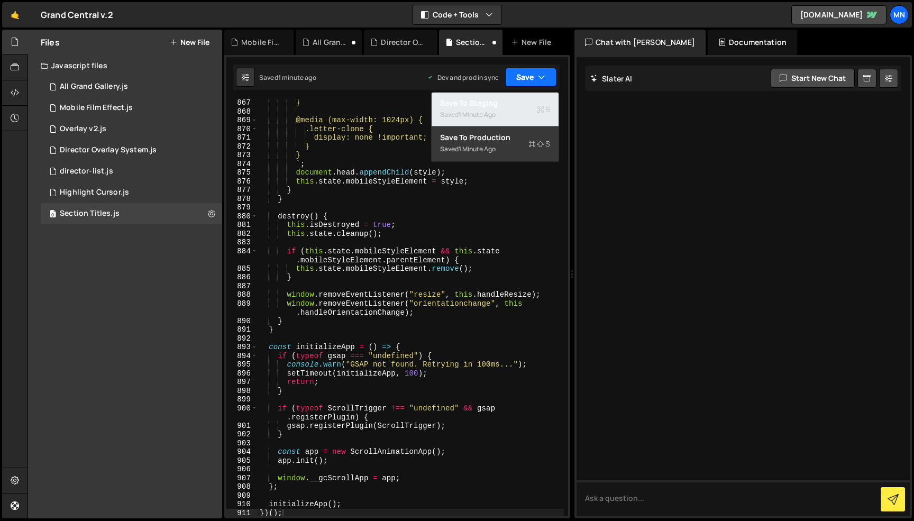
drag, startPoint x: 509, startPoint y: 117, endPoint x: 533, endPoint y: 81, distance: 43.6
click at [510, 117] on div "Saved 1 minute ago" at bounding box center [495, 114] width 110 height 13
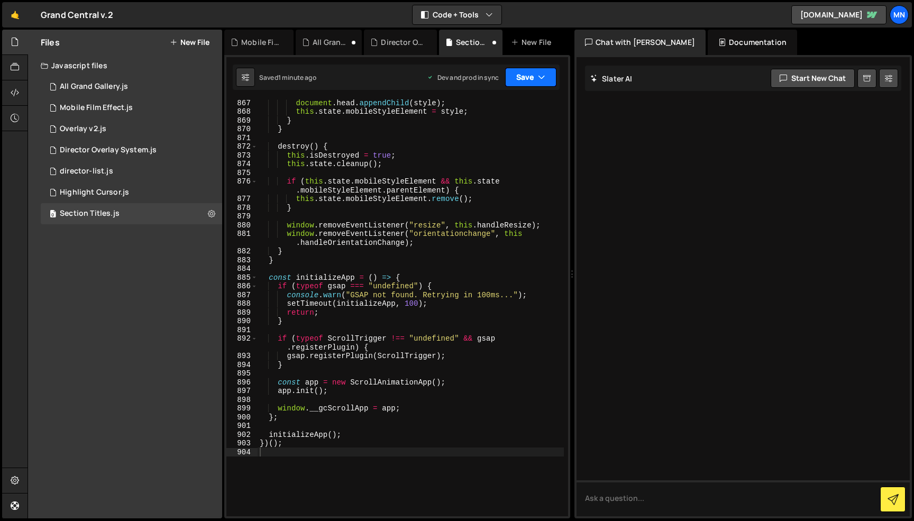
drag, startPoint x: 536, startPoint y: 75, endPoint x: 534, endPoint y: 81, distance: 6.2
click at [536, 76] on button "Save" at bounding box center [530, 77] width 51 height 19
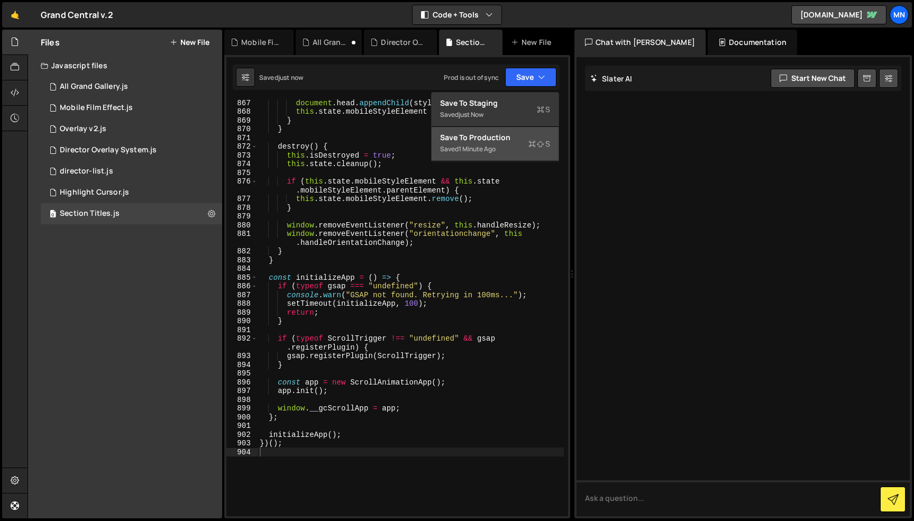
click at [509, 157] on button "Save to Production S Saved 1 minute ago" at bounding box center [495, 144] width 127 height 34
type textarea "}"
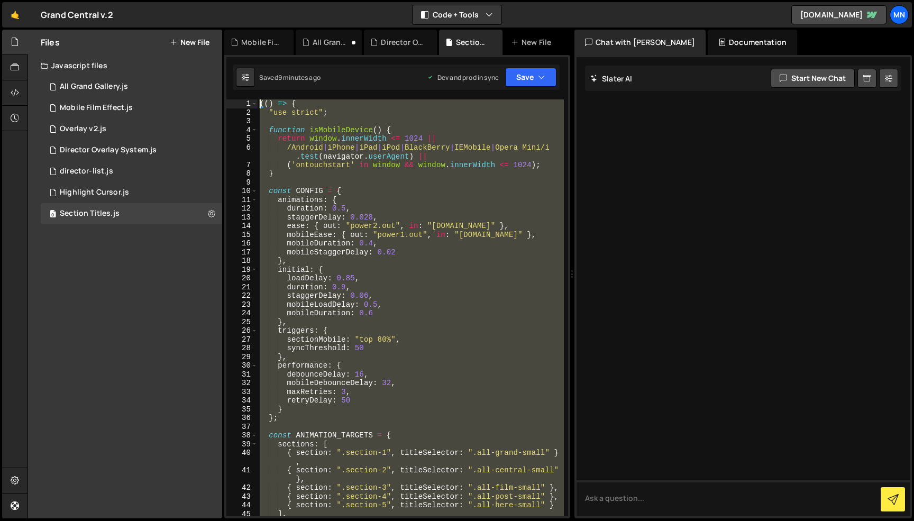
scroll to position [0, 0]
drag, startPoint x: 297, startPoint y: 460, endPoint x: 205, endPoint y: -67, distance: 534.3
click at [205, 0] on html "Projects [GEOGRAPHIC_DATA] Blog [GEOGRAPHIC_DATA] Projects Your Teams Invite te…" at bounding box center [457, 260] width 914 height 521
paste textarea "})()"
type textarea "})();"
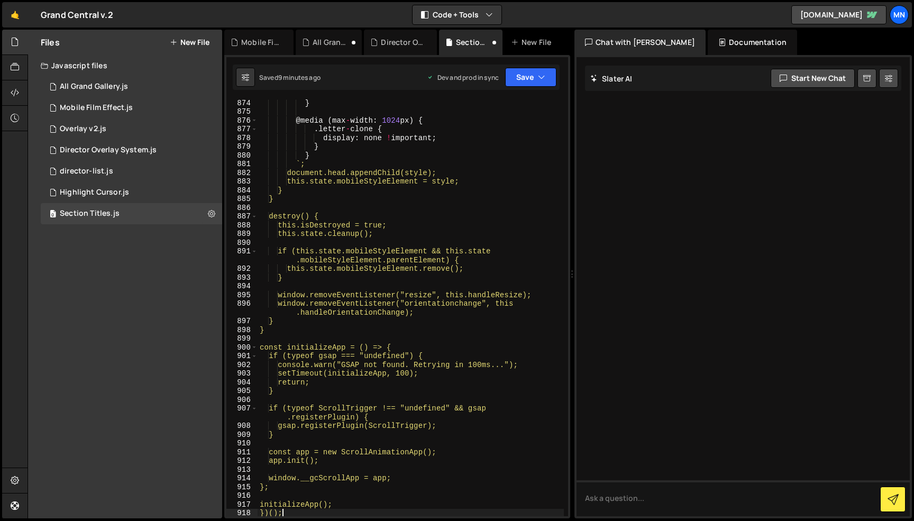
scroll to position [8301, 0]
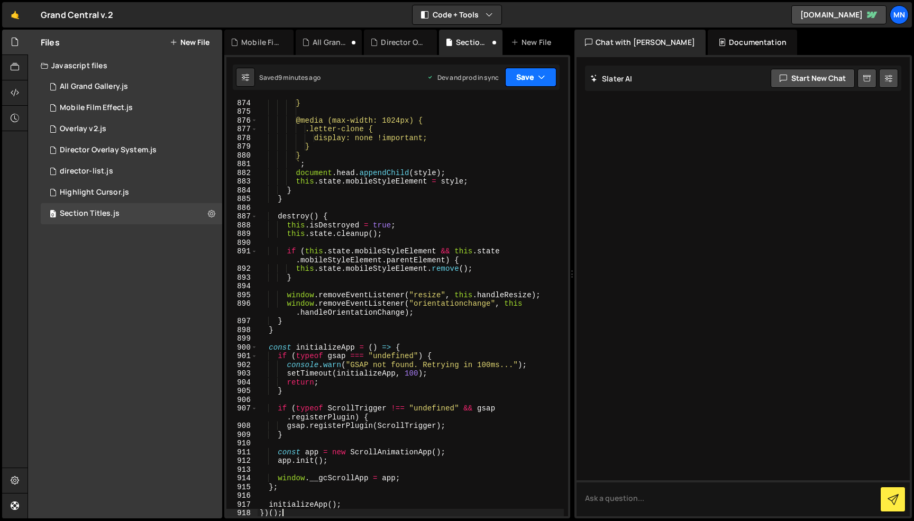
click at [532, 75] on button "Save" at bounding box center [530, 77] width 51 height 19
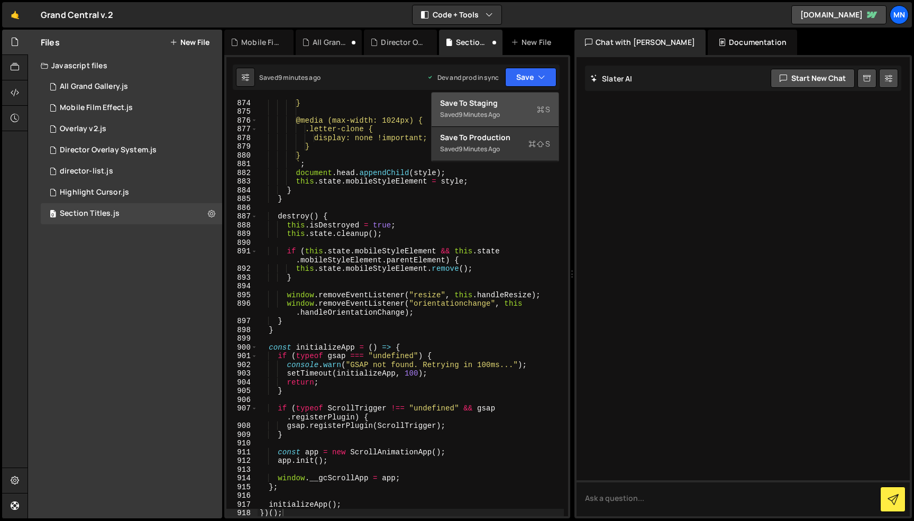
drag, startPoint x: 517, startPoint y: 106, endPoint x: 534, endPoint y: 85, distance: 27.1
click at [520, 104] on div "Save to Staging S" at bounding box center [495, 103] width 110 height 11
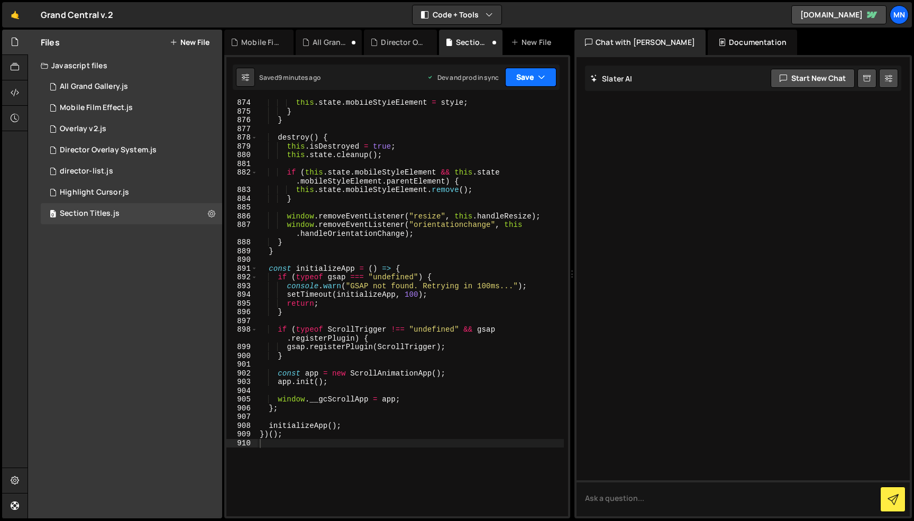
click at [537, 78] on button "Save" at bounding box center [530, 77] width 51 height 19
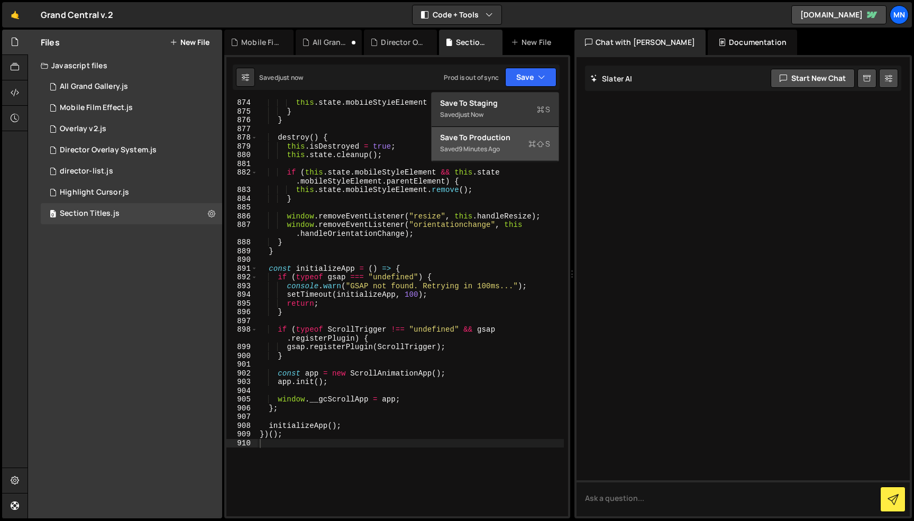
click at [519, 139] on div "Save to Production S" at bounding box center [495, 137] width 110 height 11
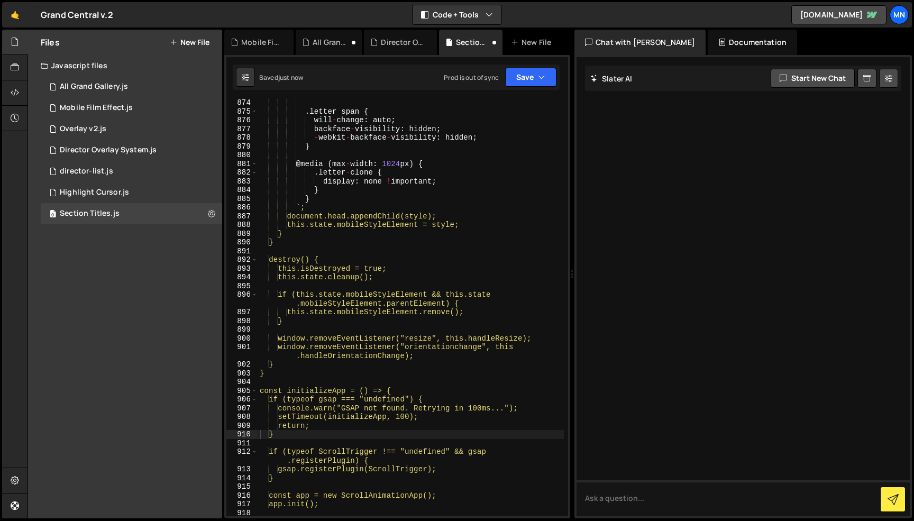
type textarea "}"
